Goal: Use online tool/utility: Utilize a website feature to perform a specific function

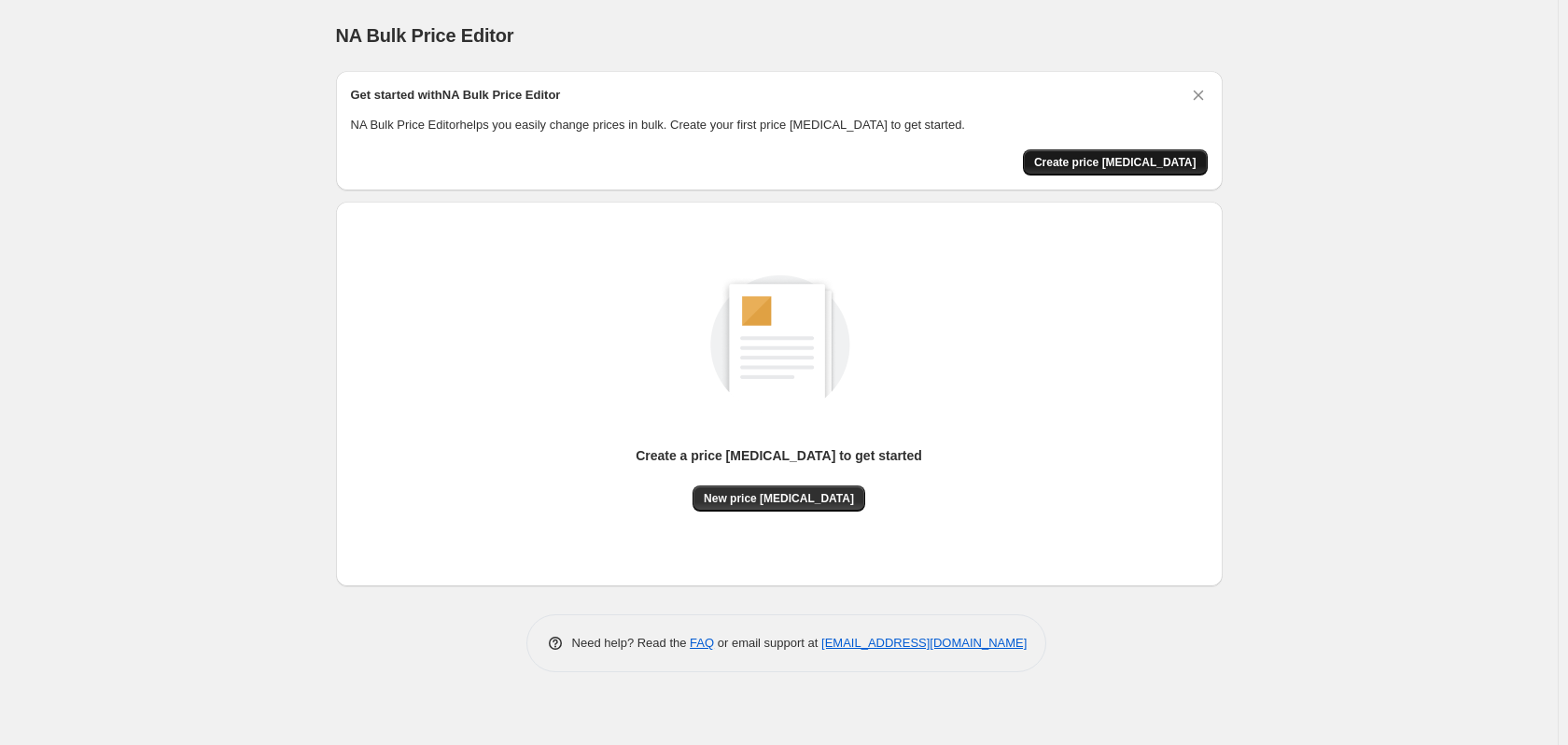
click at [1109, 162] on span "Create price [MEDICAL_DATA]" at bounding box center [1116, 162] width 163 height 15
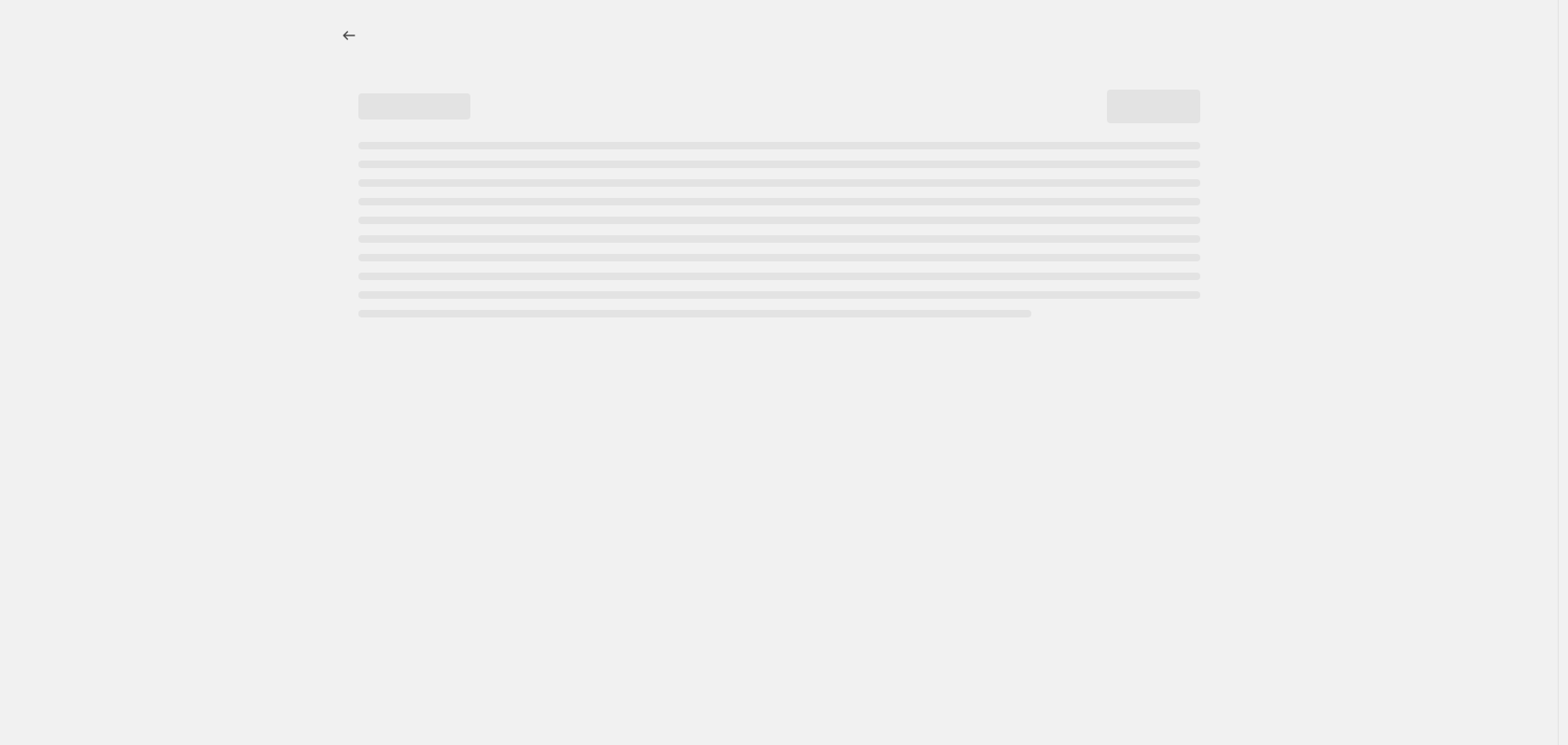
select select "percentage"
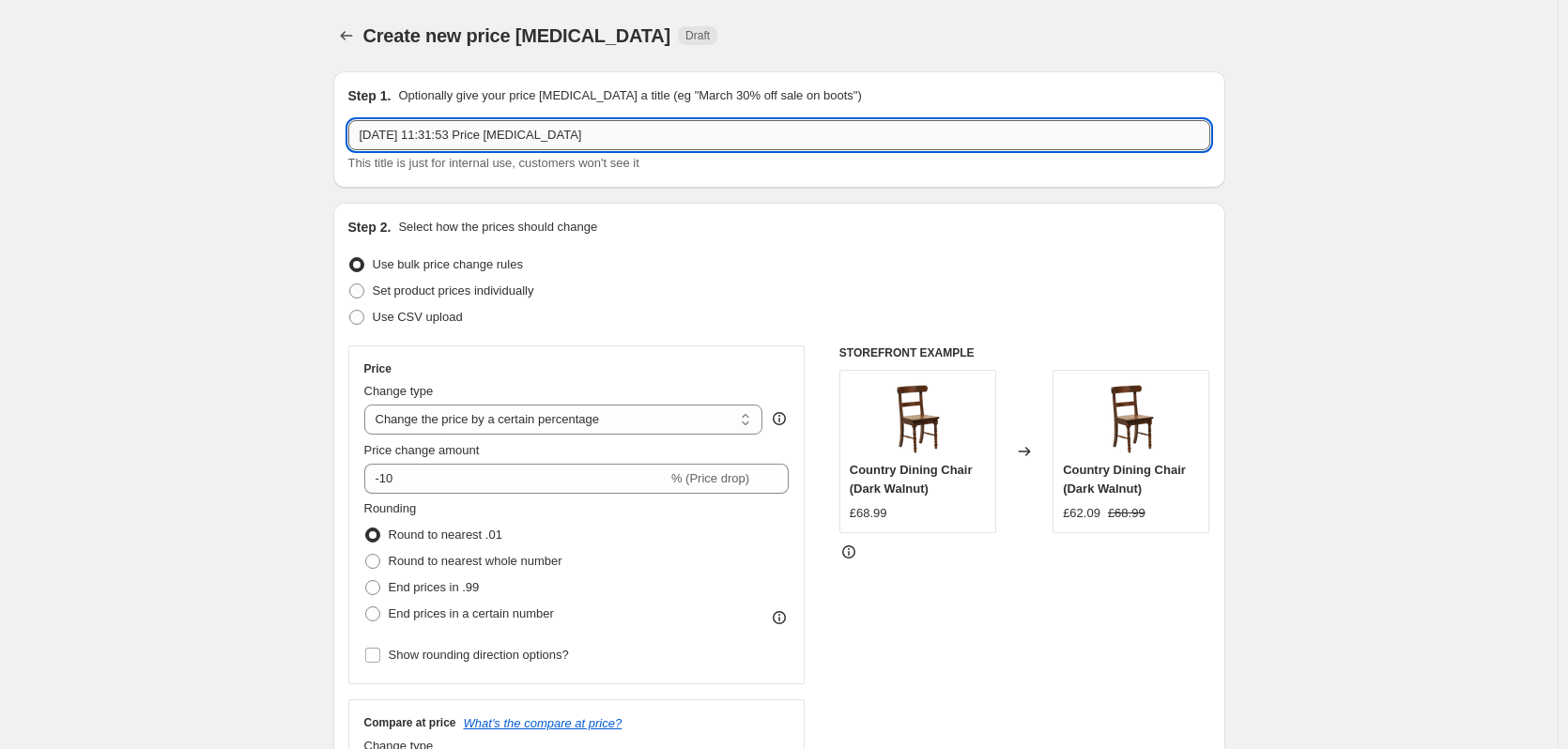
click at [617, 144] on input "[DATE] 11:31:53 Price [MEDICAL_DATA]" at bounding box center [779, 135] width 862 height 30
drag, startPoint x: 660, startPoint y: 131, endPoint x: 28, endPoint y: 107, distance: 632.5
type input "N"
type input "Price increase test"
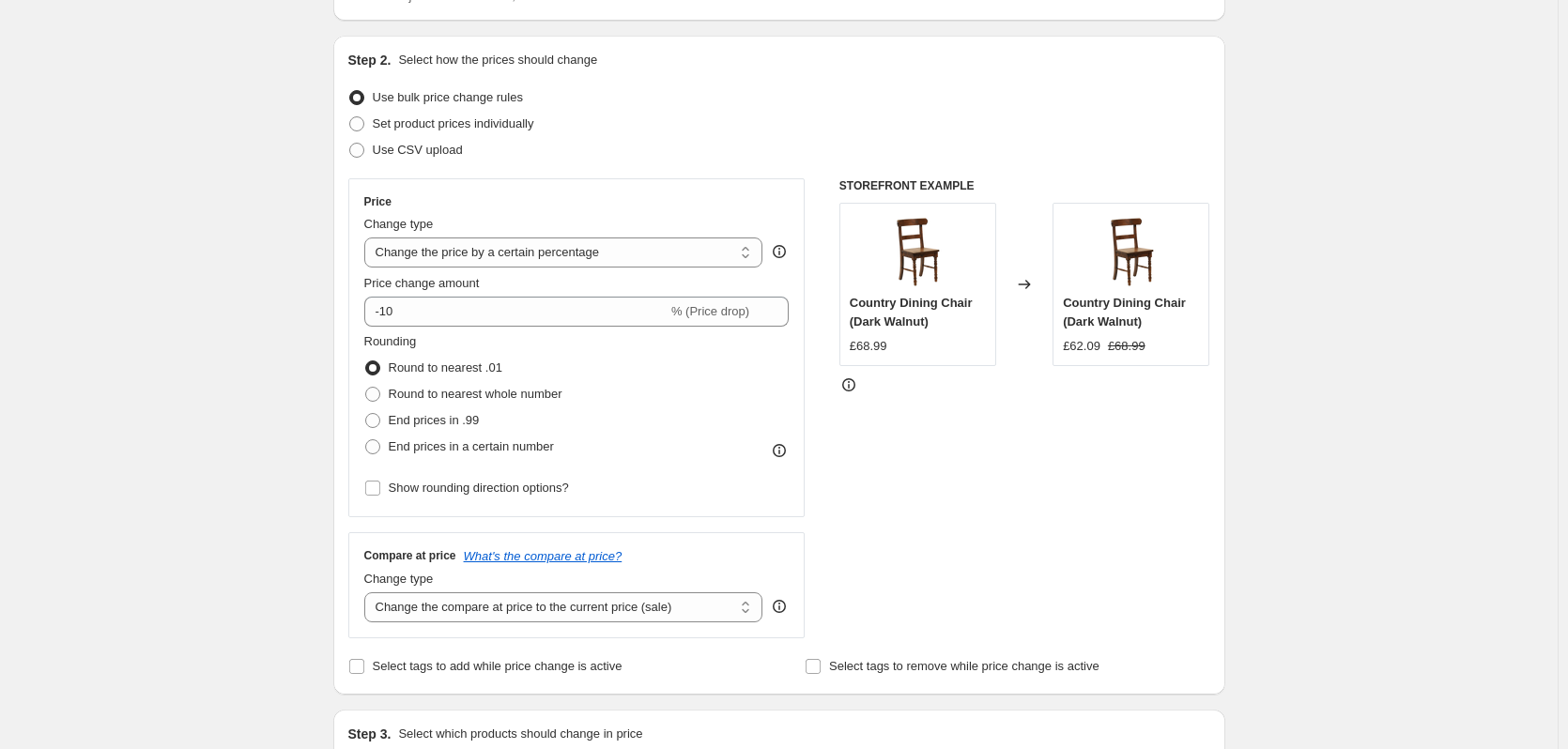
scroll to position [187, 0]
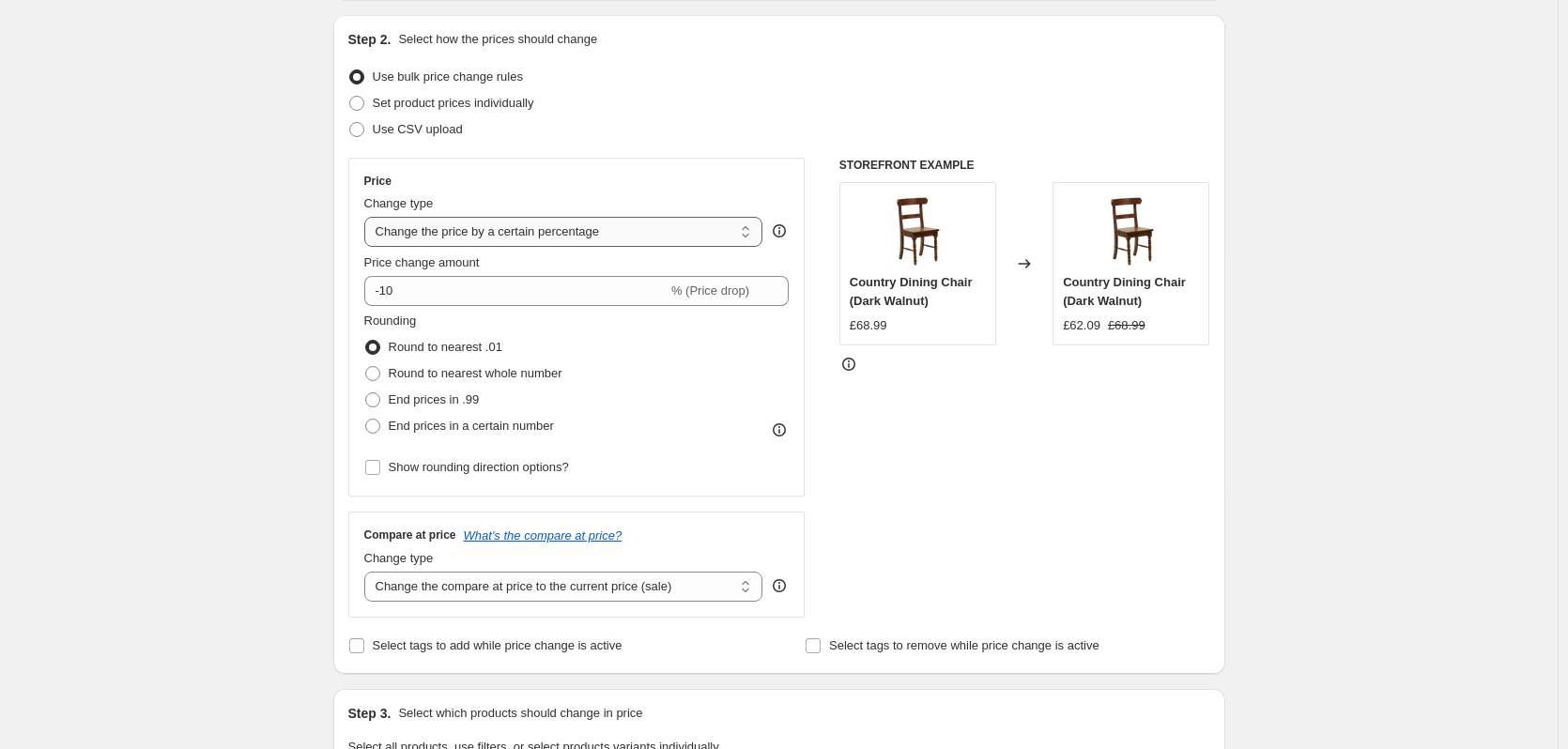
click at [528, 231] on select "Change the price to a certain amount Change the price by a certain amount Chang…" at bounding box center [564, 231] width 399 height 30
click at [250, 245] on div "Create new price [MEDICAL_DATA]. This page is ready Create new price [MEDICAL_D…" at bounding box center [779, 751] width 1558 height 1877
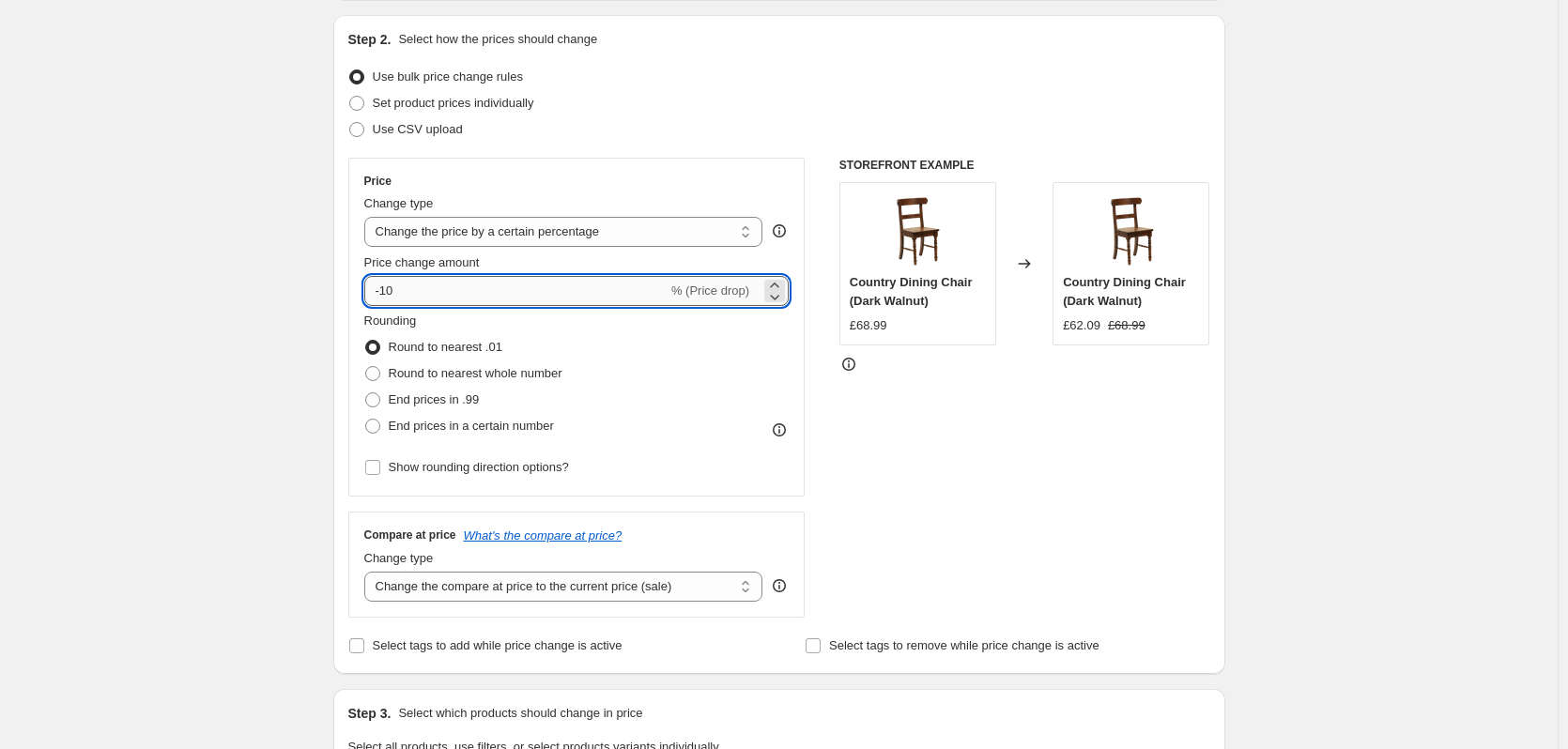
click at [459, 292] on input "-10" at bounding box center [516, 291] width 303 height 30
drag, startPoint x: 402, startPoint y: 292, endPoint x: 372, endPoint y: 293, distance: 30.0
click at [372, 293] on input "-10" at bounding box center [516, 291] width 303 height 30
click at [749, 291] on span "% (Price drop)" at bounding box center [710, 290] width 78 height 14
type input "3"
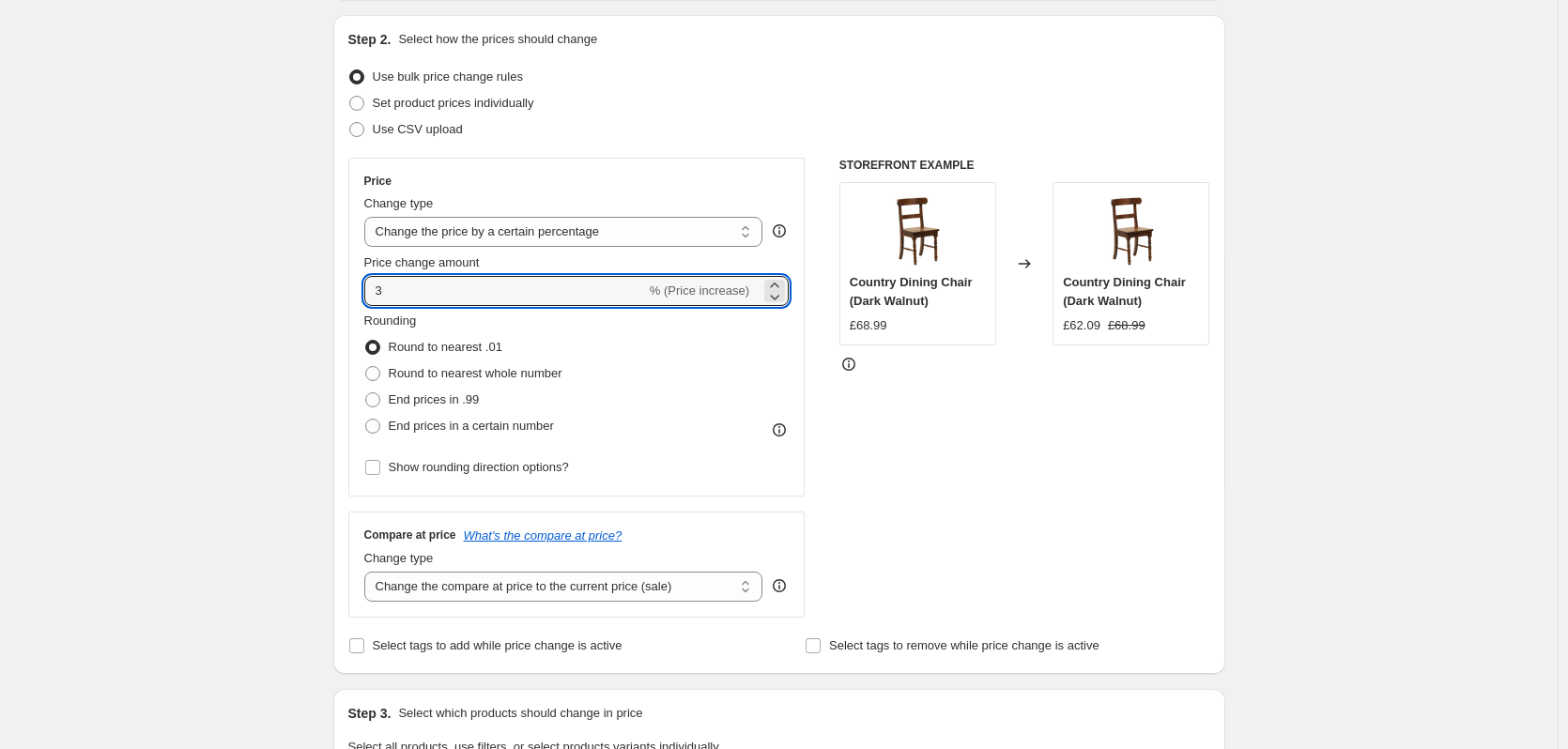
click at [1443, 406] on div "Create new price [MEDICAL_DATA]. This page is ready Create new price [MEDICAL_D…" at bounding box center [779, 751] width 1558 height 1877
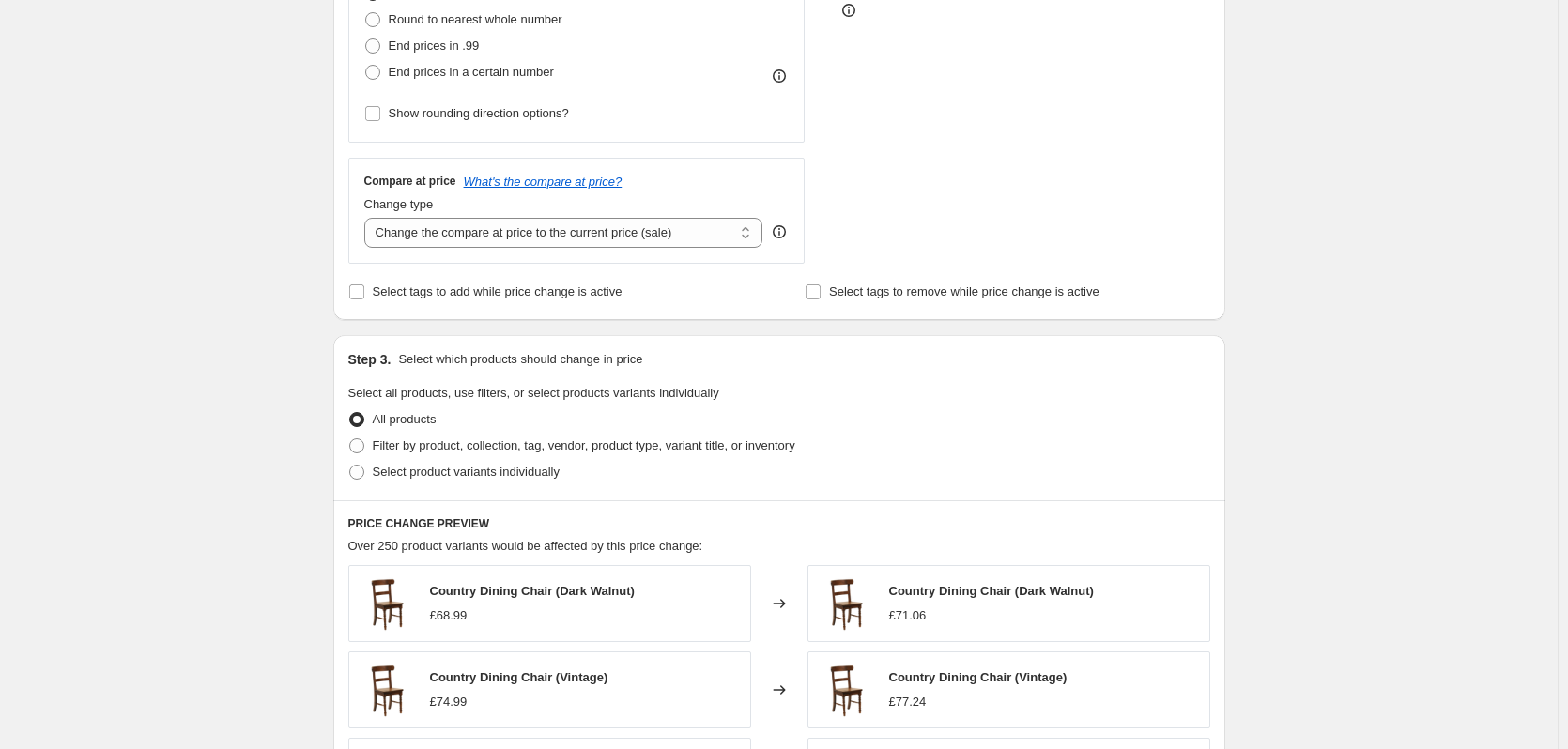
scroll to position [563, 0]
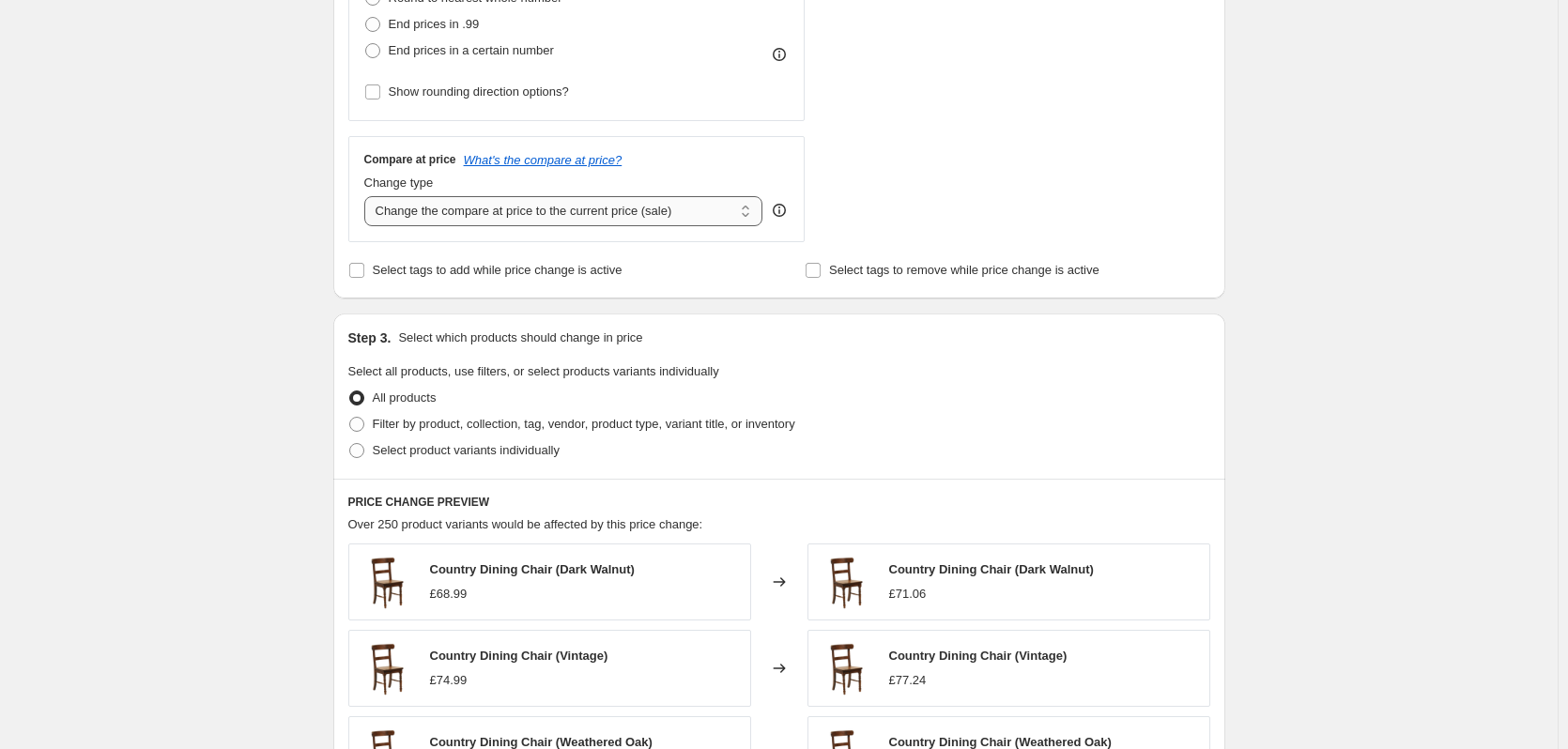
click at [573, 209] on select "Change the compare at price to the current price (sale) Change the compare at p…" at bounding box center [564, 211] width 399 height 30
click at [1346, 388] on div "Create new price [MEDICAL_DATA]. This page is ready Create new price [MEDICAL_D…" at bounding box center [779, 375] width 1558 height 1877
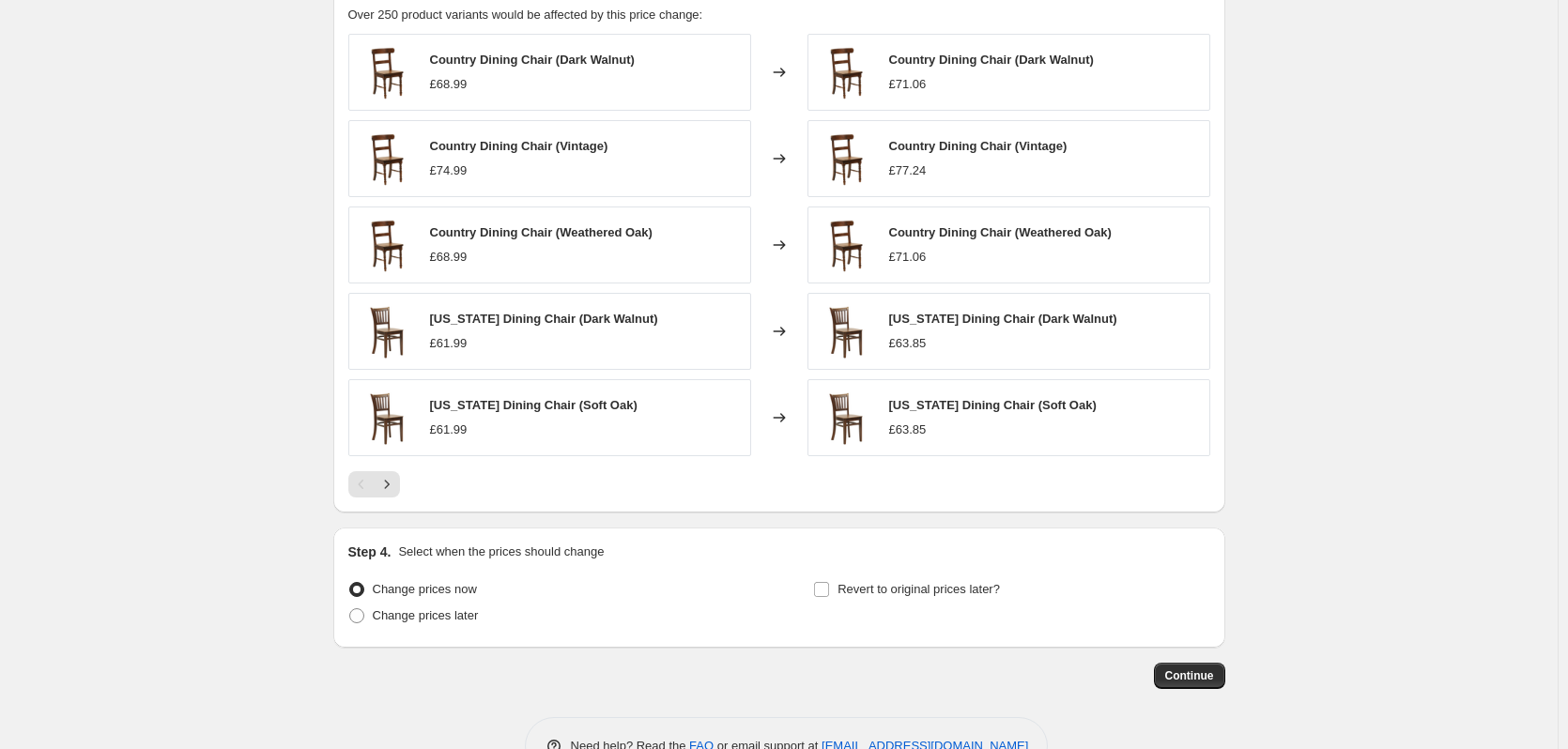
scroll to position [1127, 0]
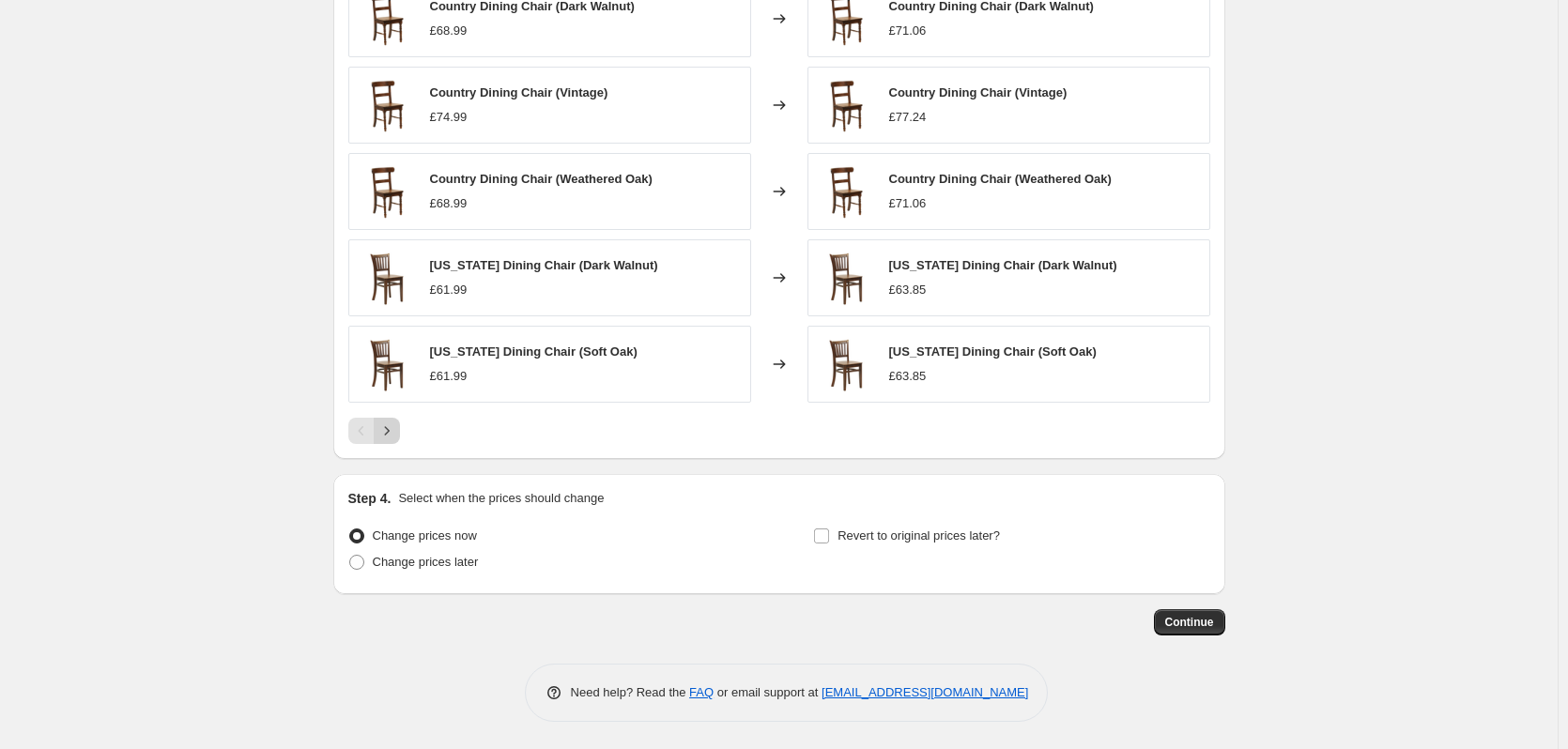
click at [398, 441] on button "Next" at bounding box center [387, 431] width 26 height 26
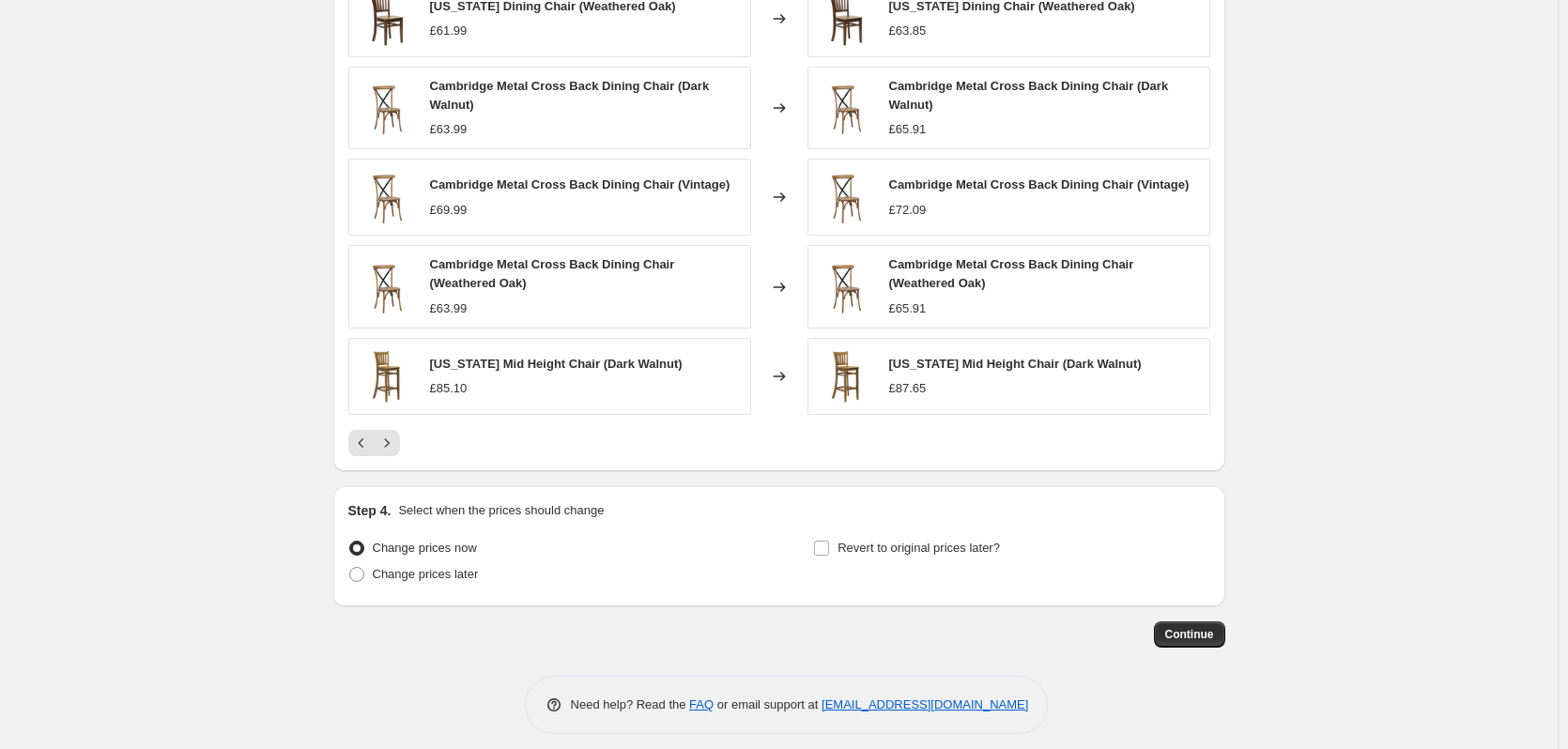
scroll to position [1032, 0]
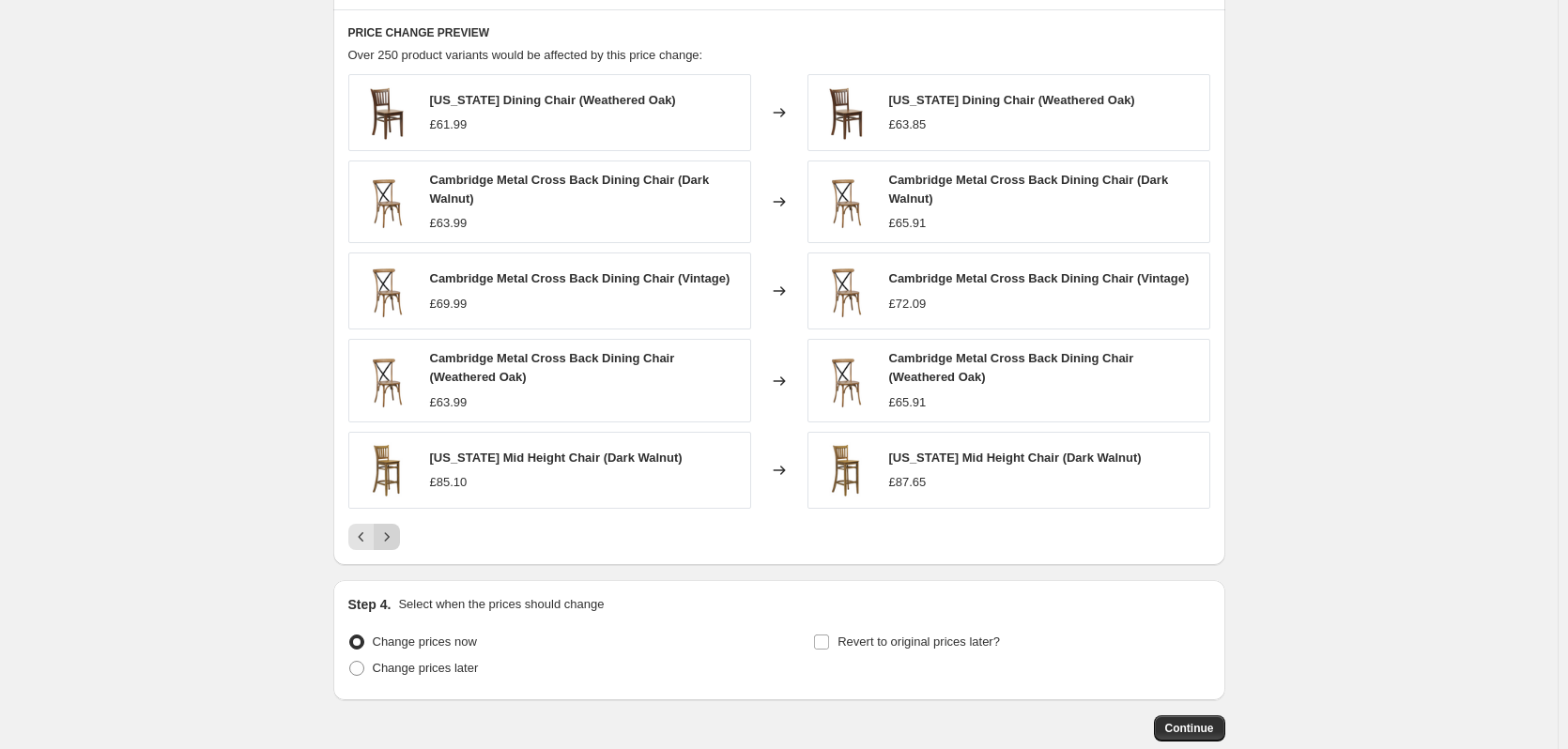
click at [396, 534] on icon "Next" at bounding box center [386, 537] width 19 height 19
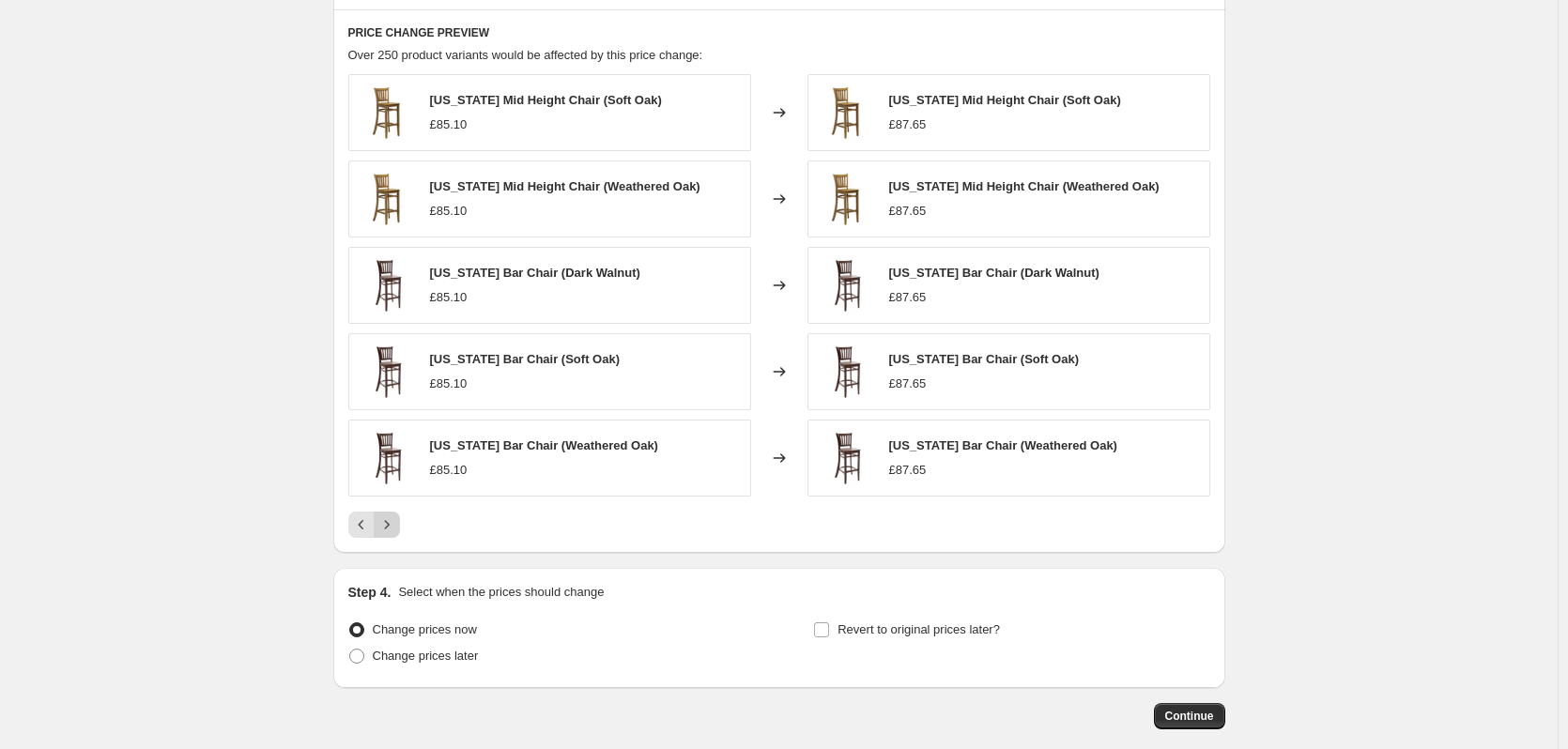
click at [396, 534] on icon "Next" at bounding box center [386, 525] width 19 height 19
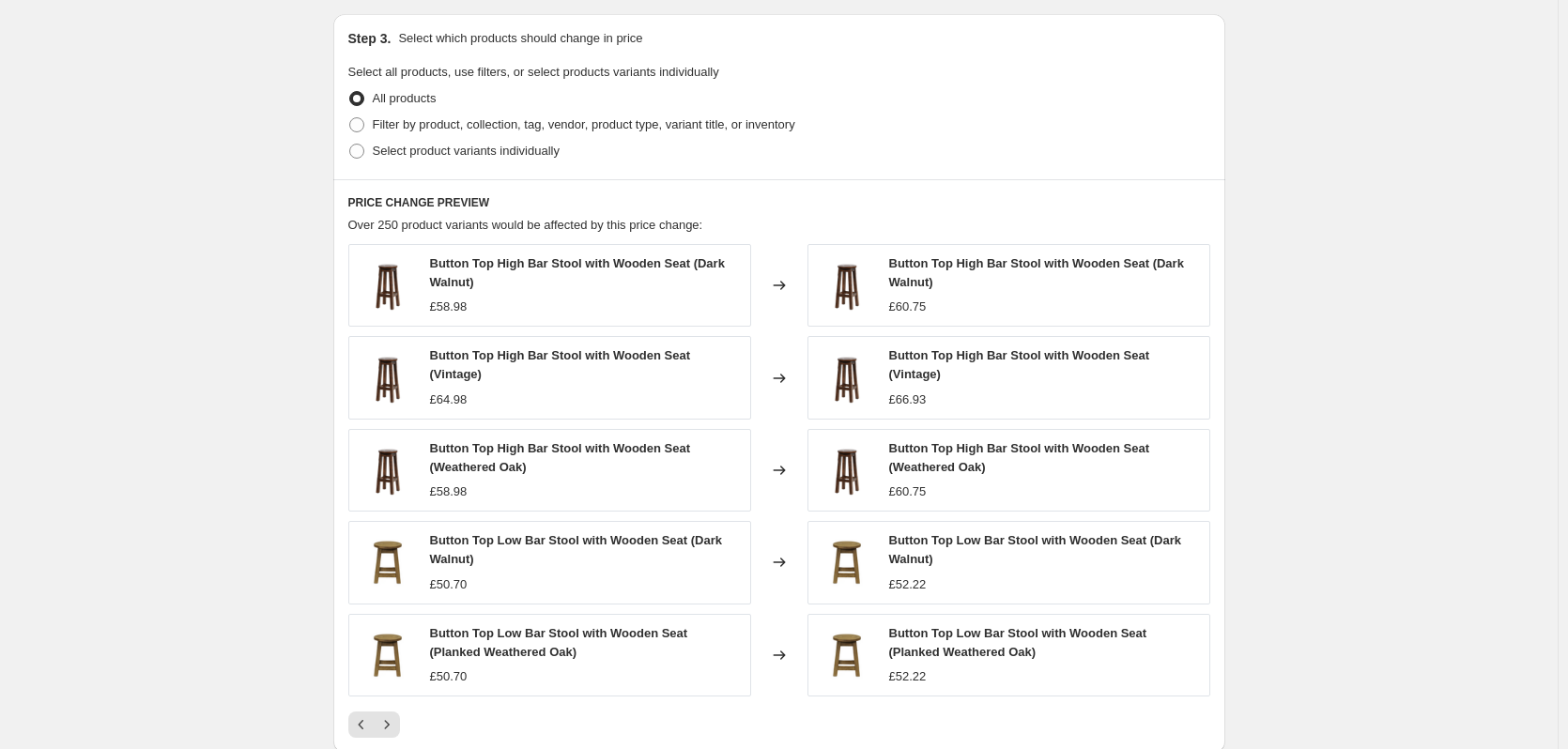
scroll to position [845, 0]
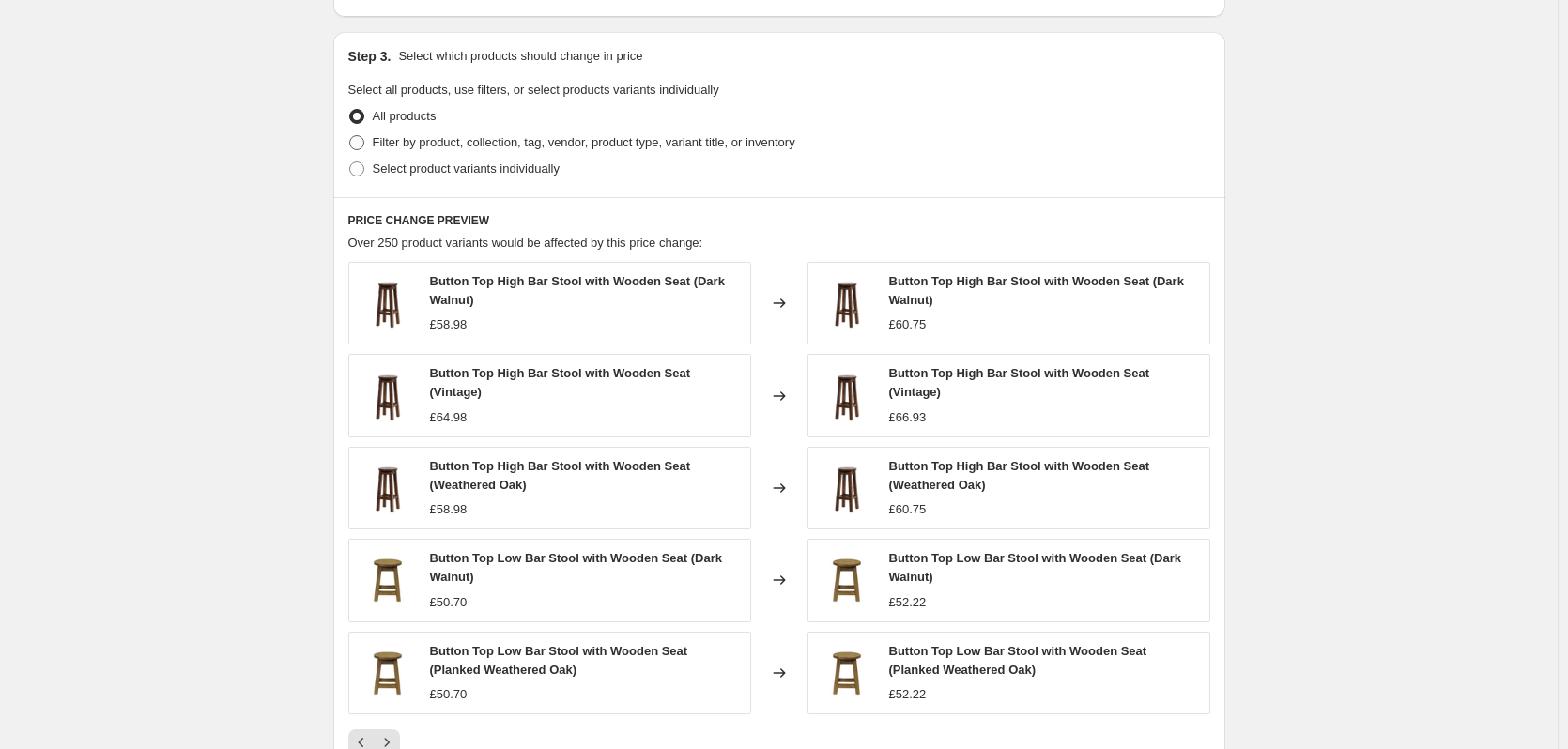
click at [364, 141] on span at bounding box center [356, 143] width 15 height 15
click at [350, 136] on input "Filter by product, collection, tag, vendor, product type, variant title, or inv…" at bounding box center [349, 136] width 1 height 1
radio input "true"
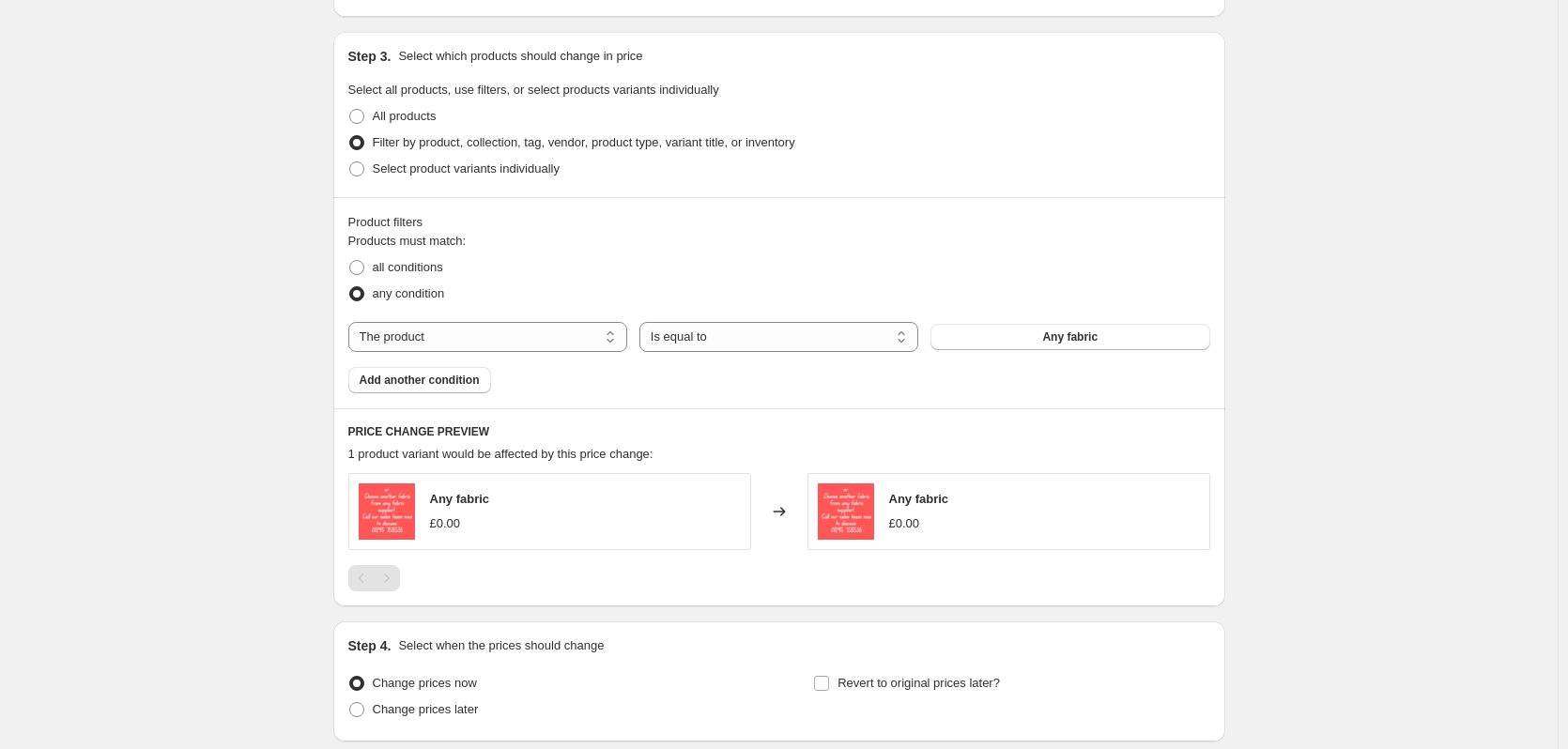
scroll to position [938, 0]
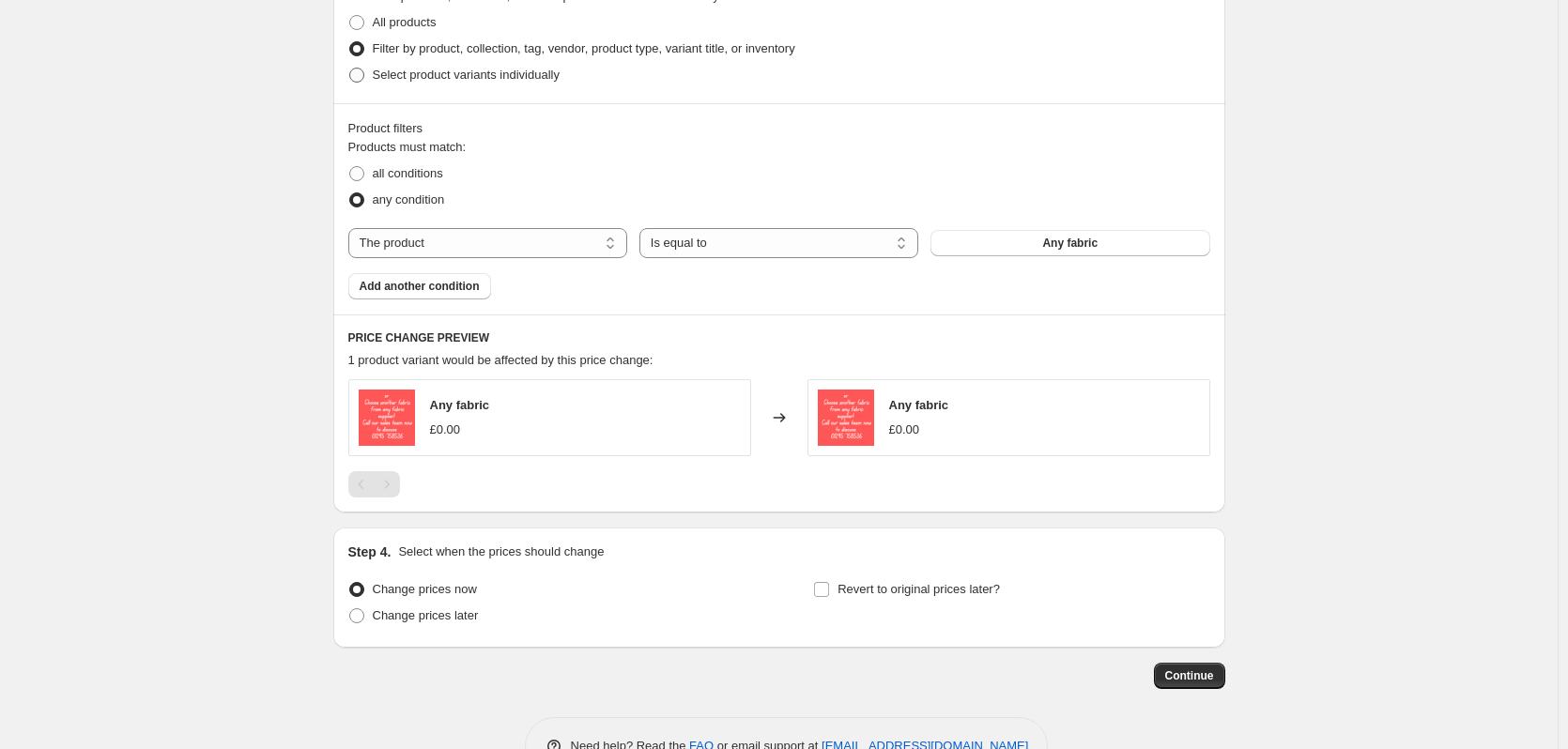
click at [372, 79] on label "Select product variants individually" at bounding box center [454, 75] width 211 height 26
click at [350, 69] on input "Select product variants individually" at bounding box center [349, 68] width 1 height 1
radio input "true"
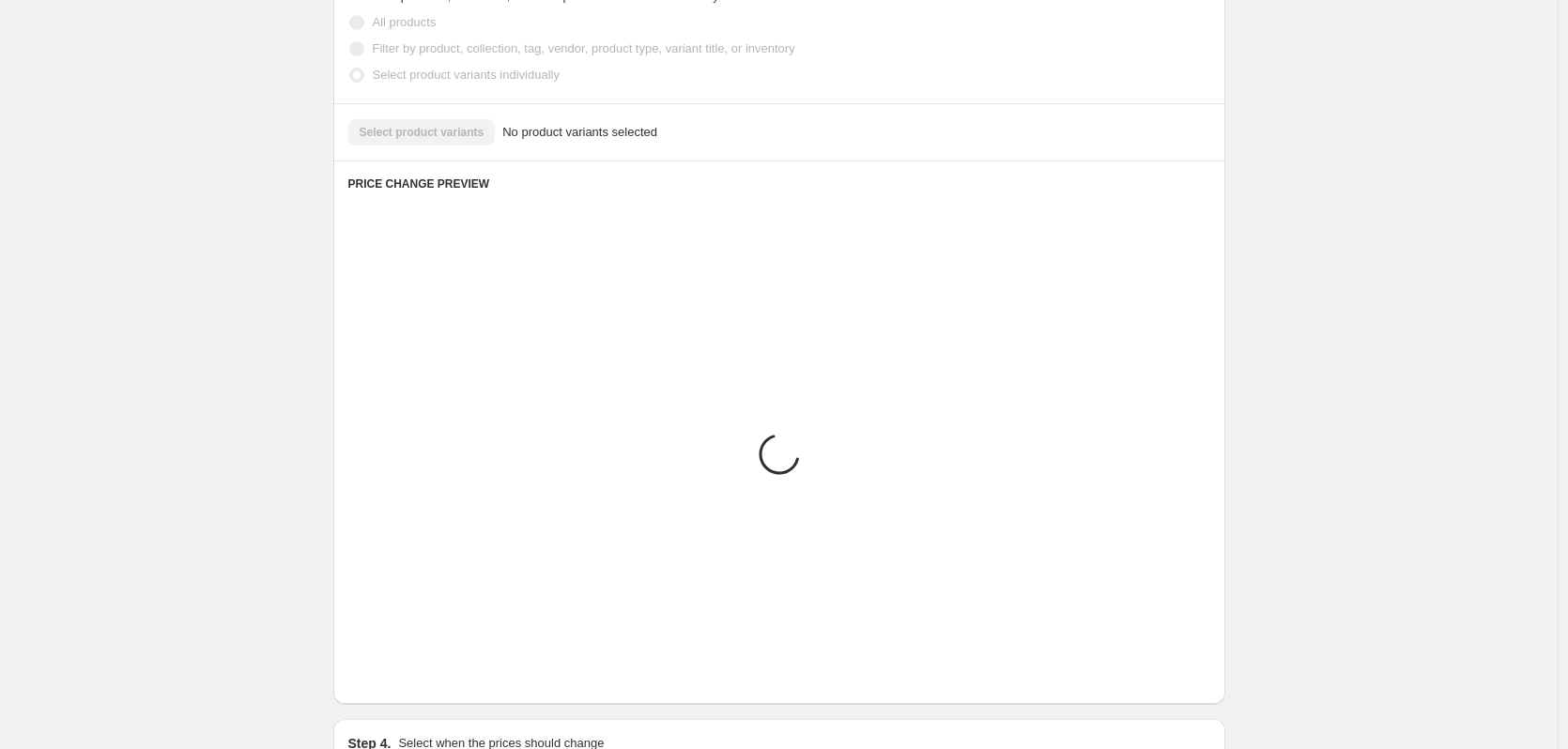
scroll to position [712, 0]
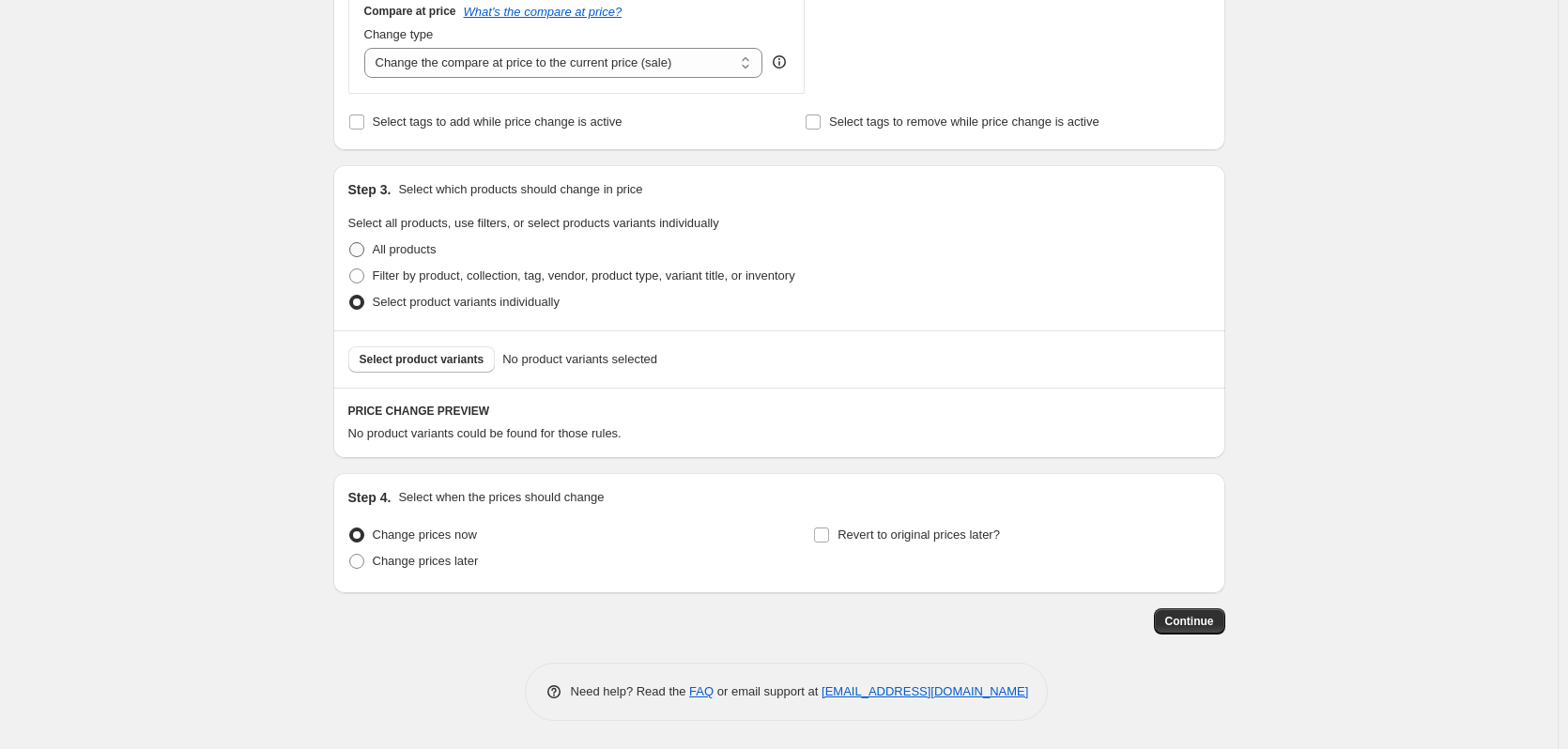
click at [360, 248] on span at bounding box center [356, 249] width 15 height 15
click at [350, 243] on input "All products" at bounding box center [349, 242] width 1 height 1
radio input "true"
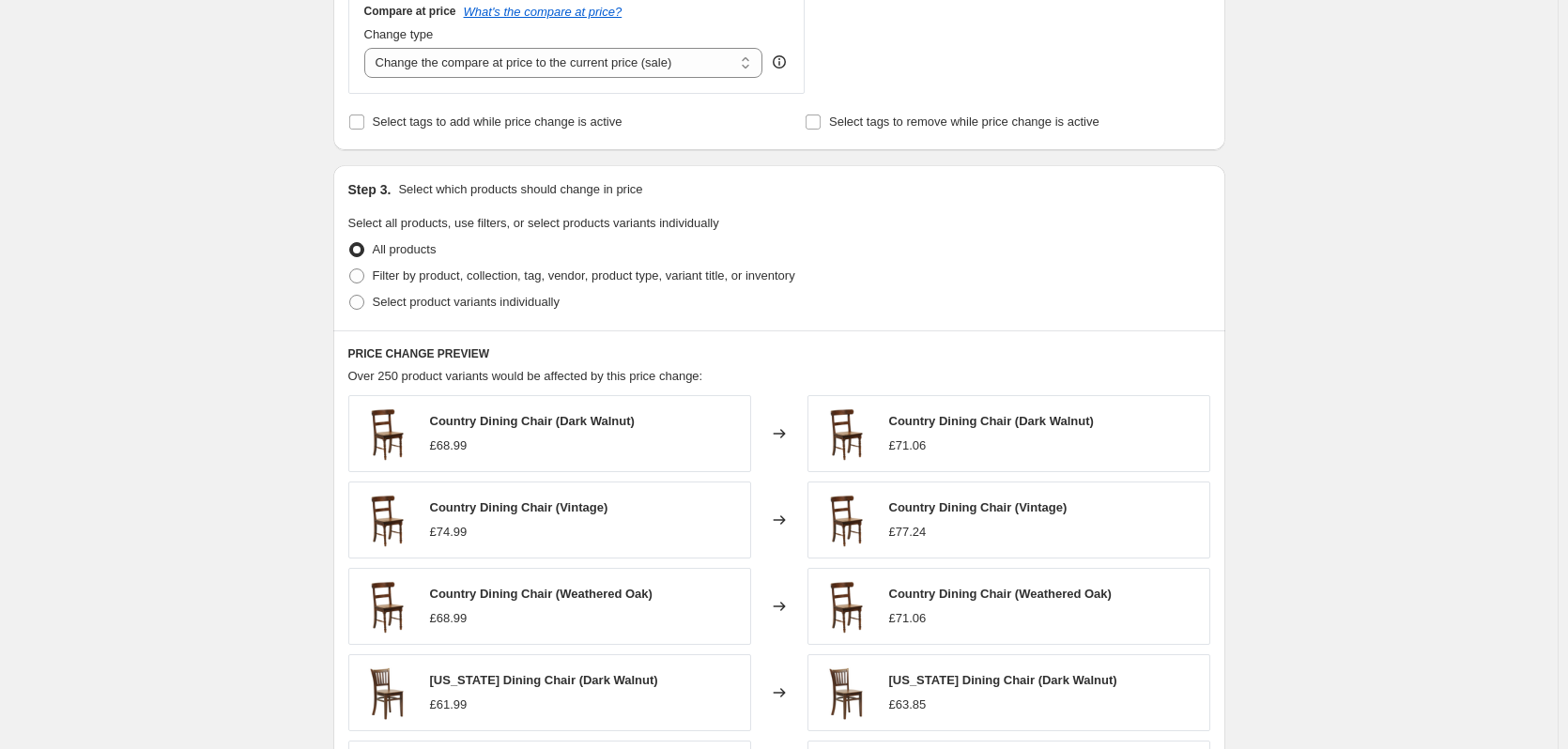
click at [1292, 332] on div "Create new price [MEDICAL_DATA]. This page is ready Create new price [MEDICAL_D…" at bounding box center [779, 226] width 1558 height 1877
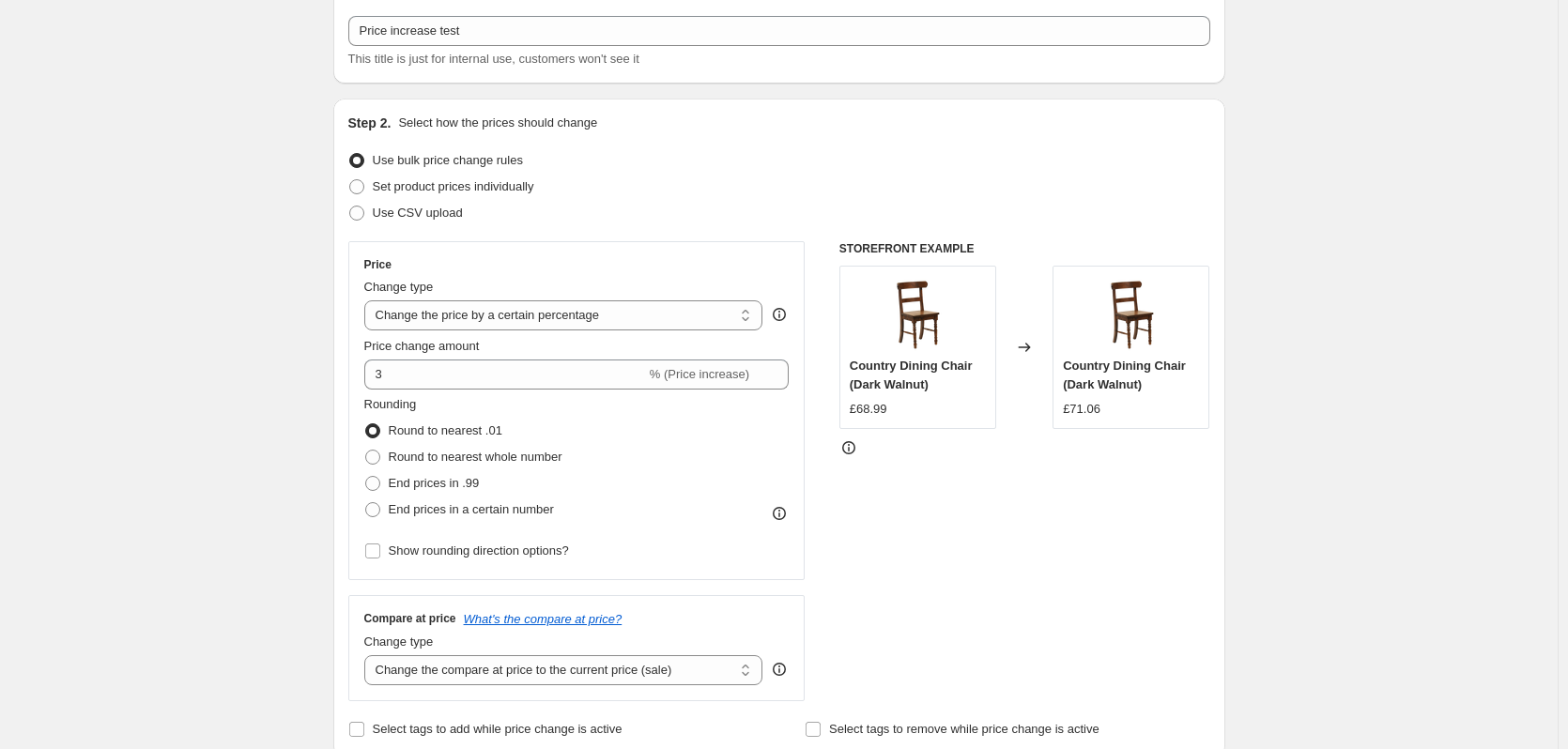
scroll to position [94, 0]
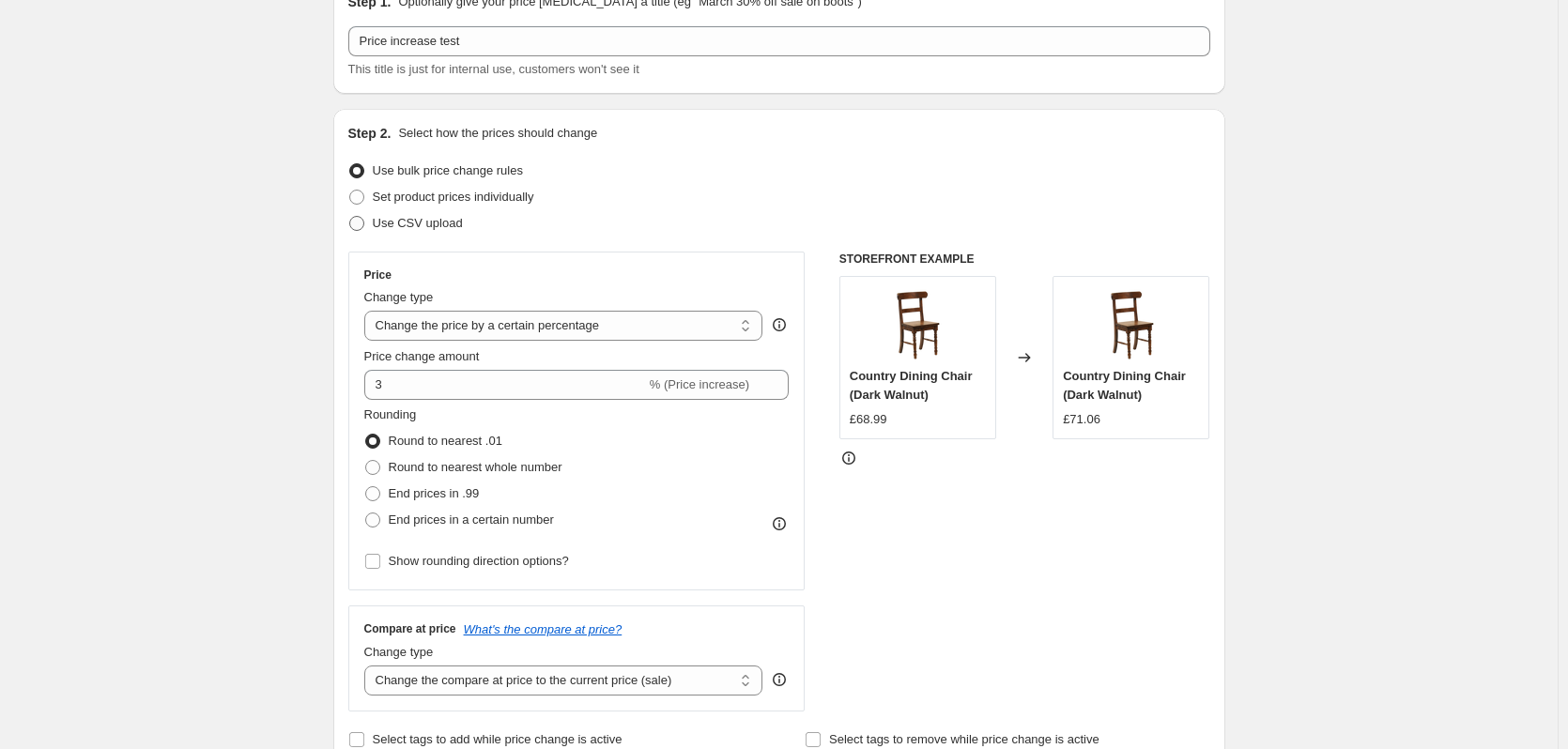
click at [357, 222] on span at bounding box center [356, 223] width 15 height 15
click at [350, 216] on input "Use CSV upload" at bounding box center [349, 216] width 1 height 1
radio input "true"
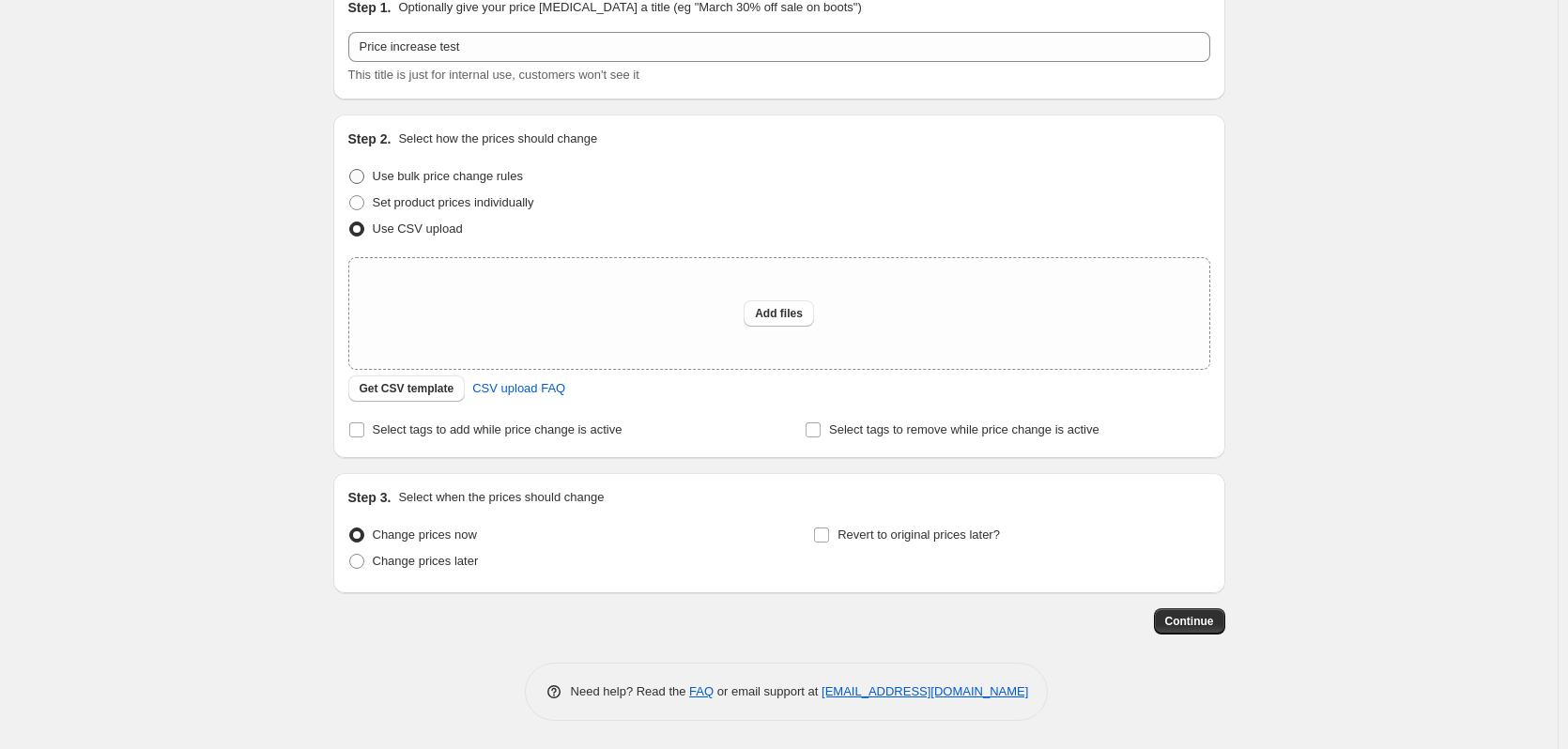
click at [362, 180] on span at bounding box center [356, 176] width 15 height 15
click at [350, 170] on input "Use bulk price change rules" at bounding box center [349, 169] width 1 height 1
radio input "true"
select select "percentage"
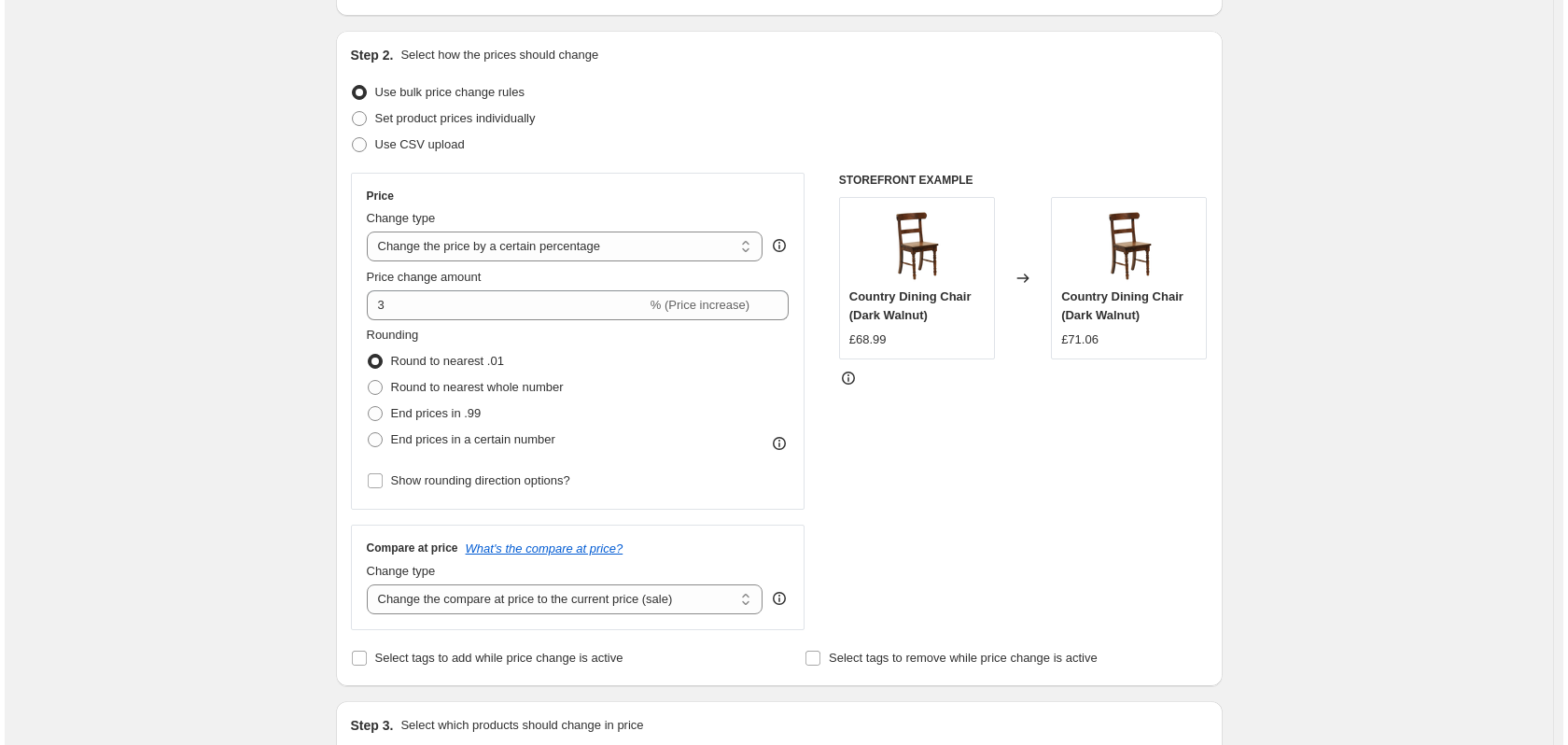
scroll to position [0, 0]
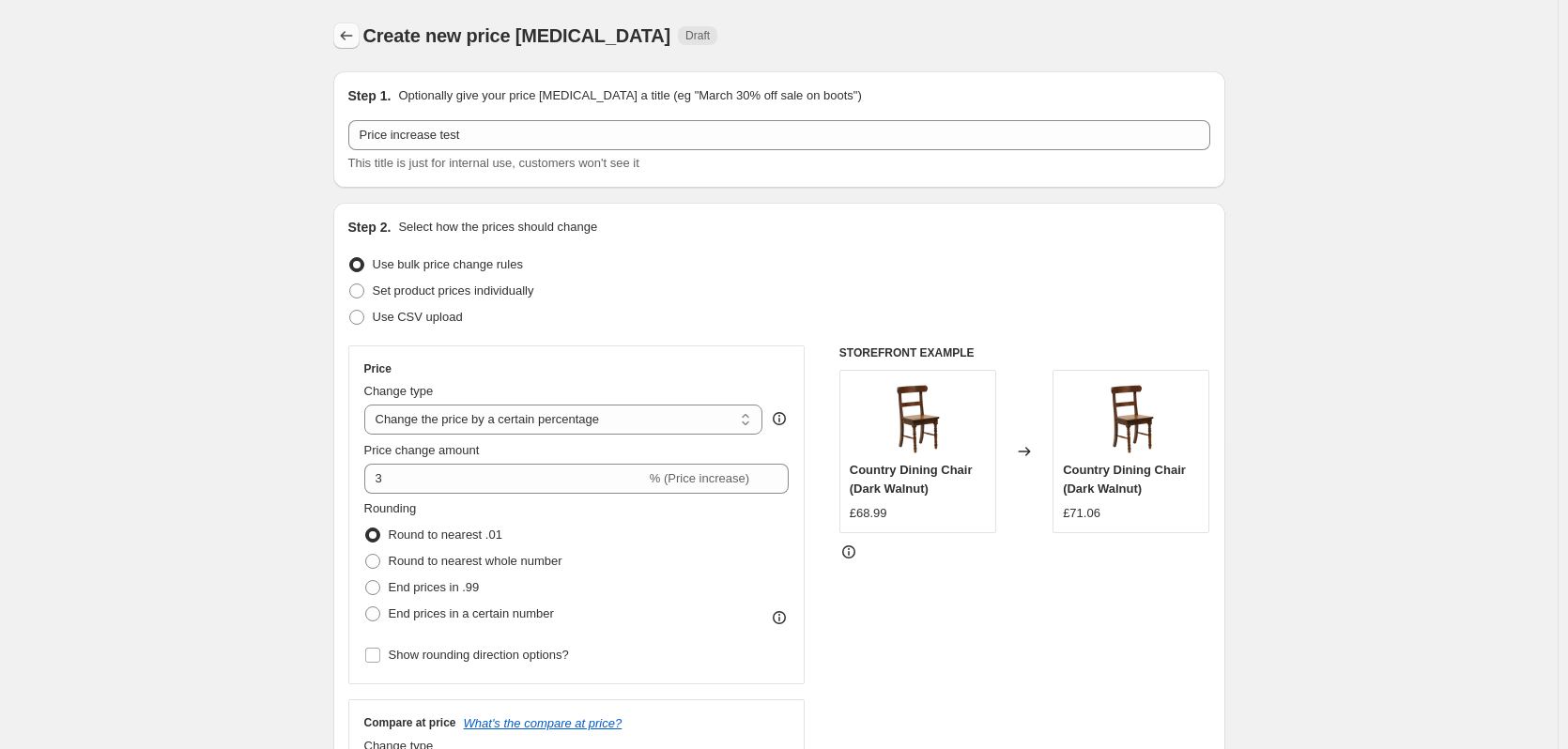
click at [351, 34] on icon "Price change jobs" at bounding box center [346, 35] width 19 height 19
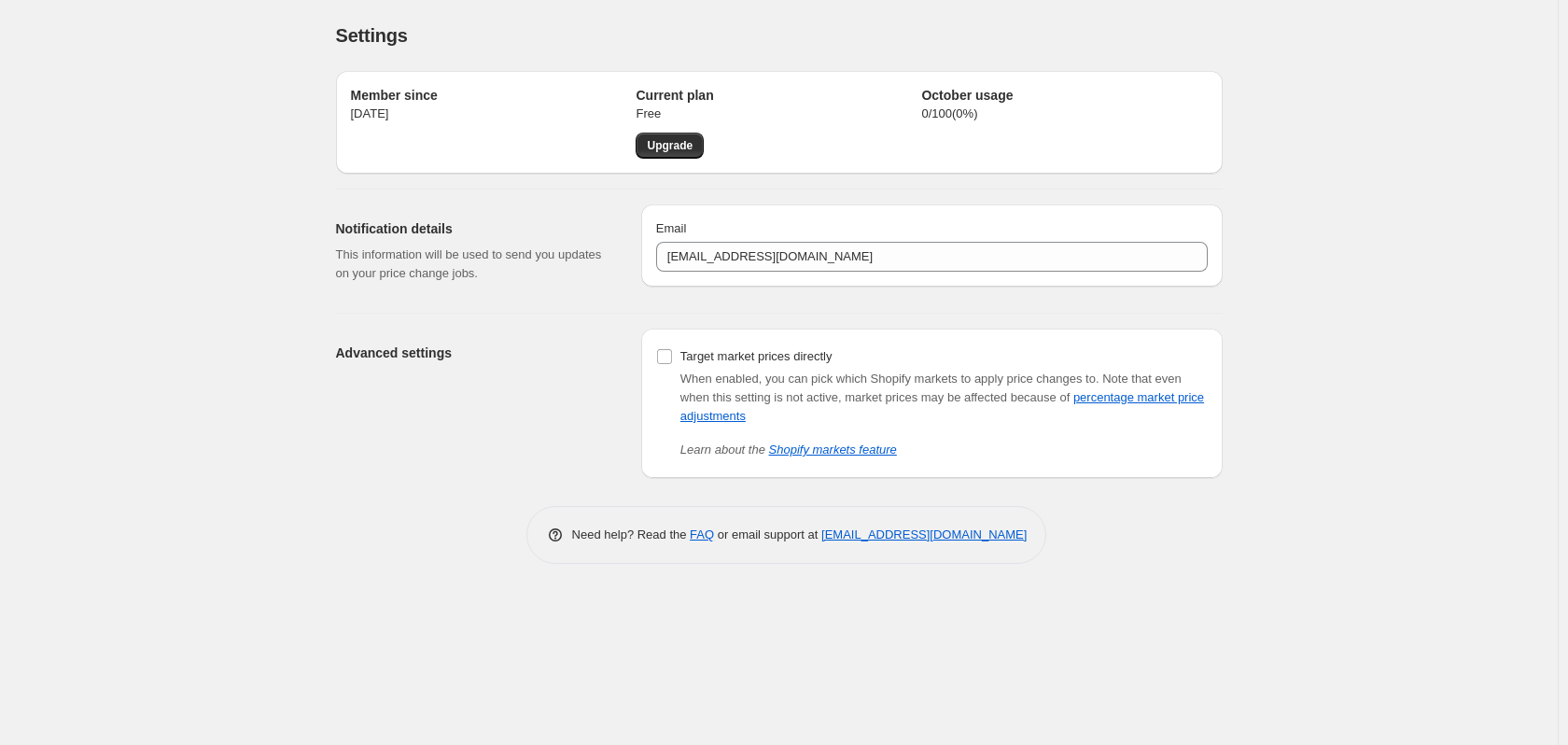
click at [113, 613] on div "Settings. This page is ready Settings Member since [DATE] Current plan Free Upg…" at bounding box center [779, 372] width 1558 height 745
click at [273, 453] on div "Settings. This page is ready Settings Member since [DATE] Current plan Free Upg…" at bounding box center [779, 372] width 1558 height 745
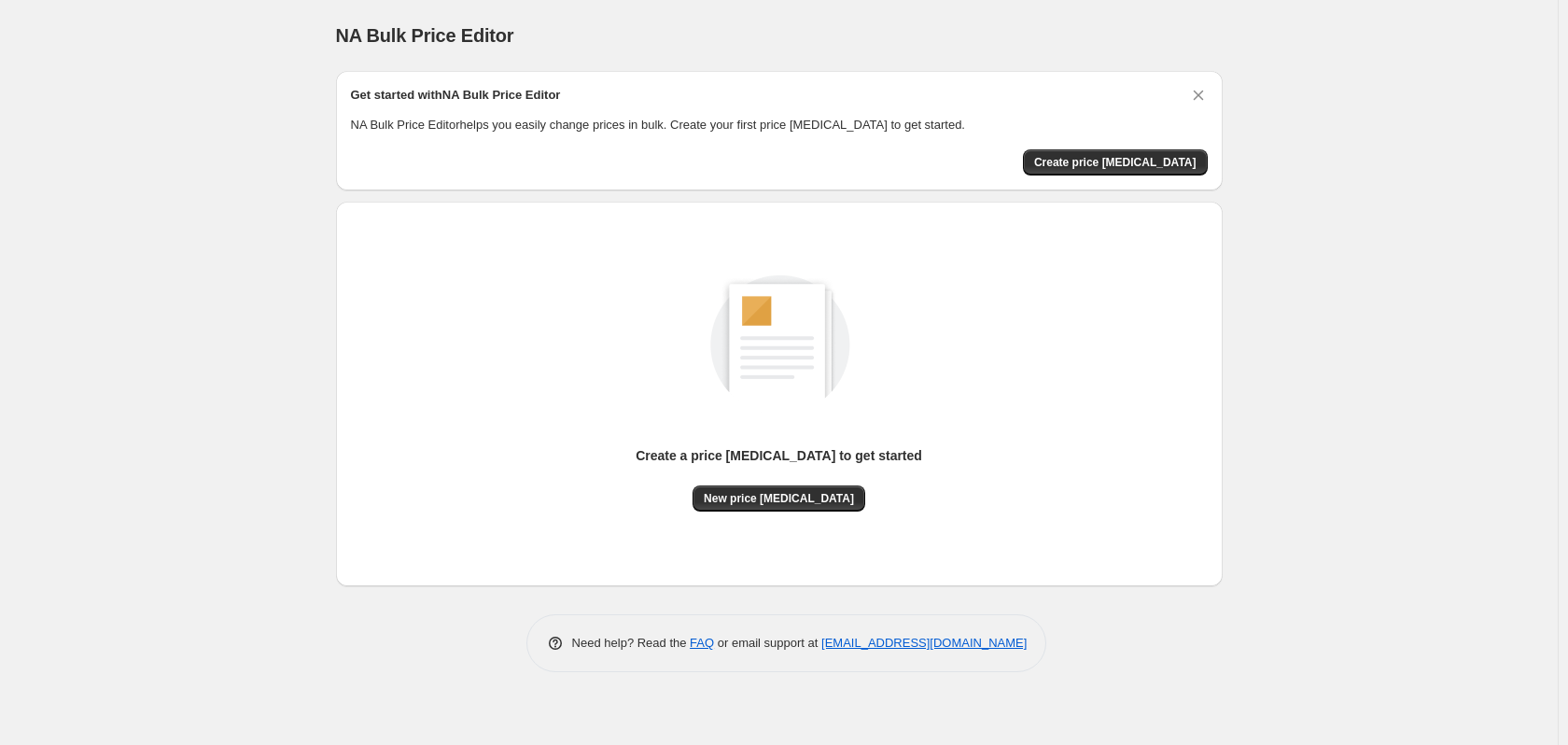
click at [1360, 686] on div "NA Bulk Price Editor. This page is ready NA Bulk Price Editor Get started with …" at bounding box center [779, 372] width 1558 height 745
click at [1127, 156] on span "Create price [MEDICAL_DATA]" at bounding box center [1116, 162] width 163 height 15
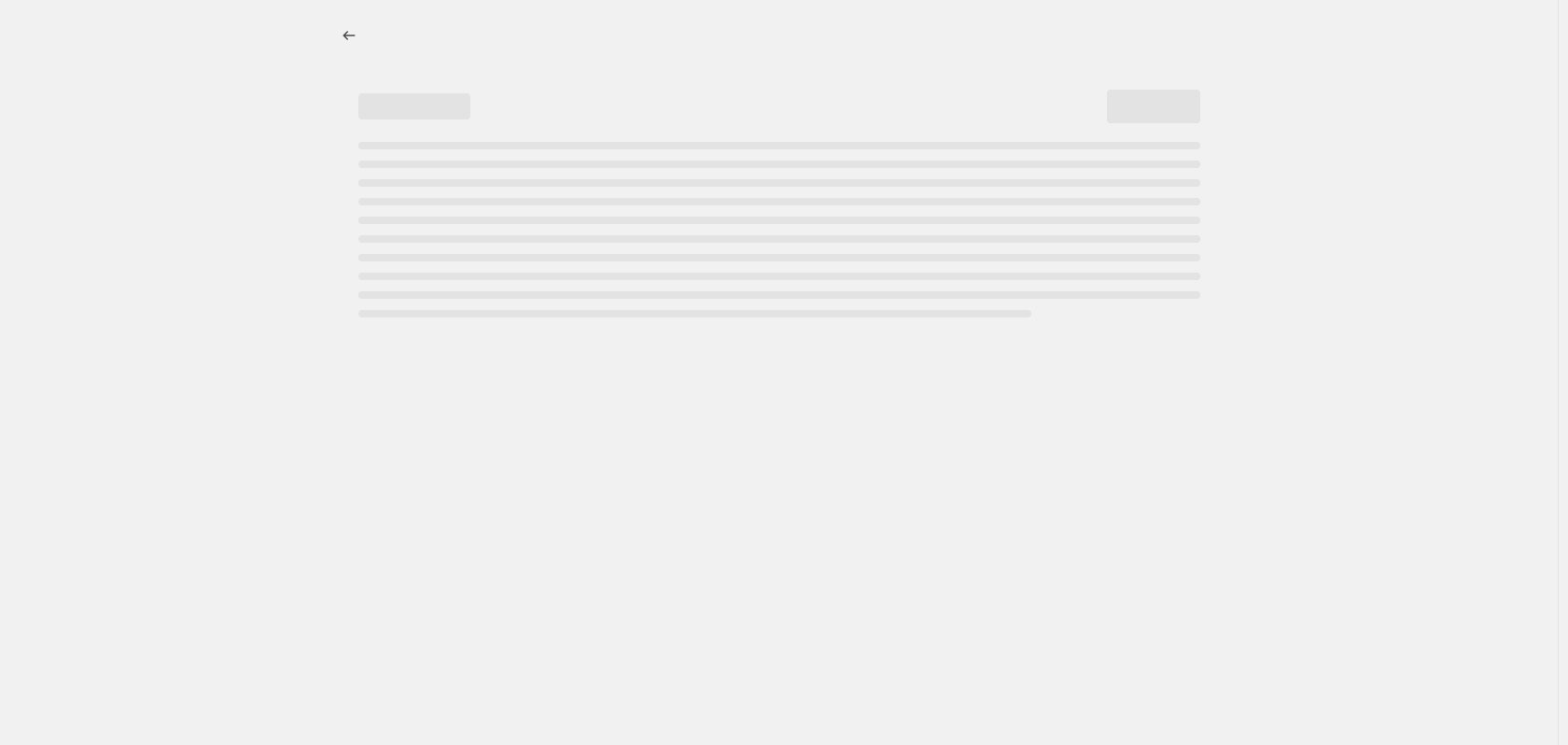
select select "percentage"
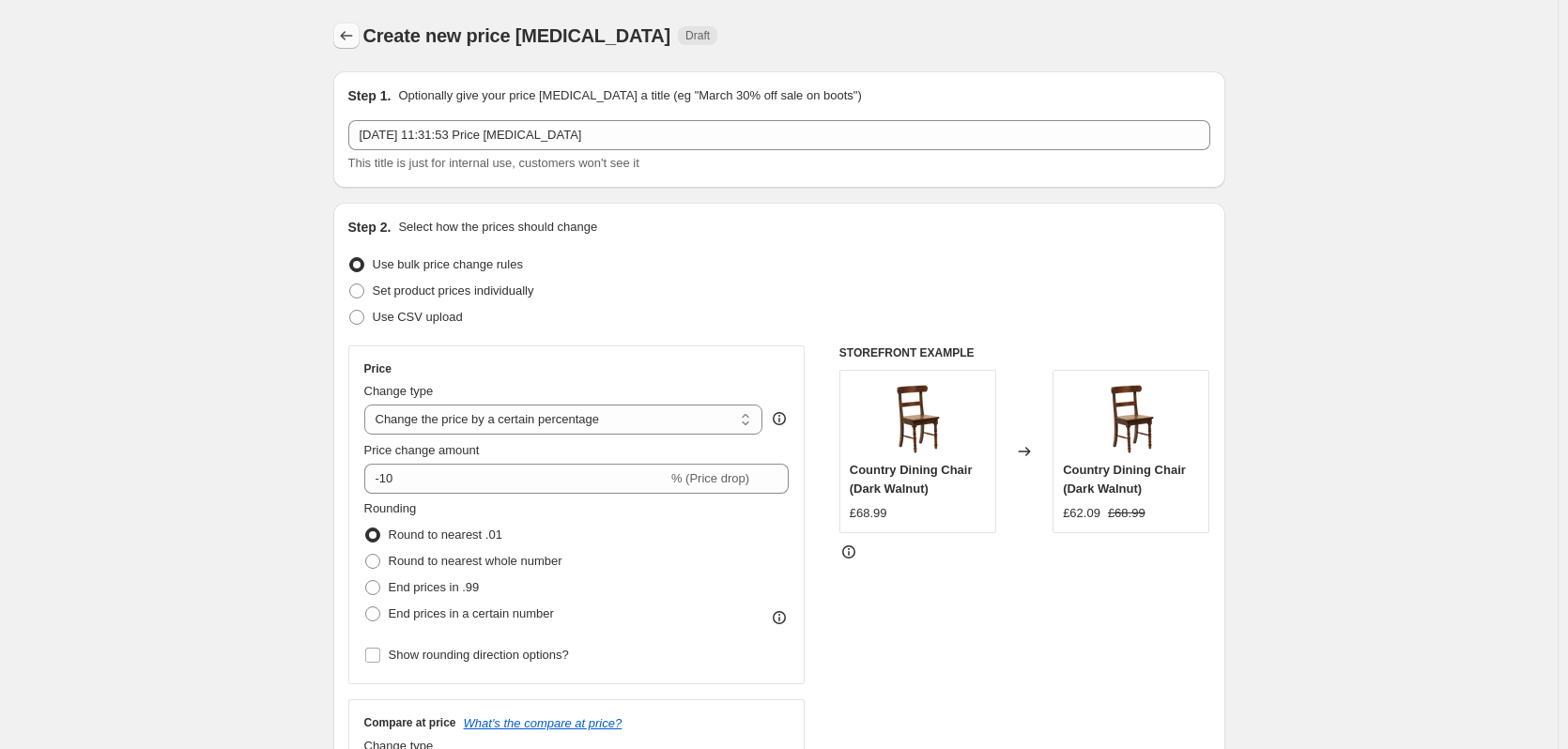
click at [347, 36] on icon "Price change jobs" at bounding box center [346, 35] width 19 height 19
